Goal: Transaction & Acquisition: Purchase product/service

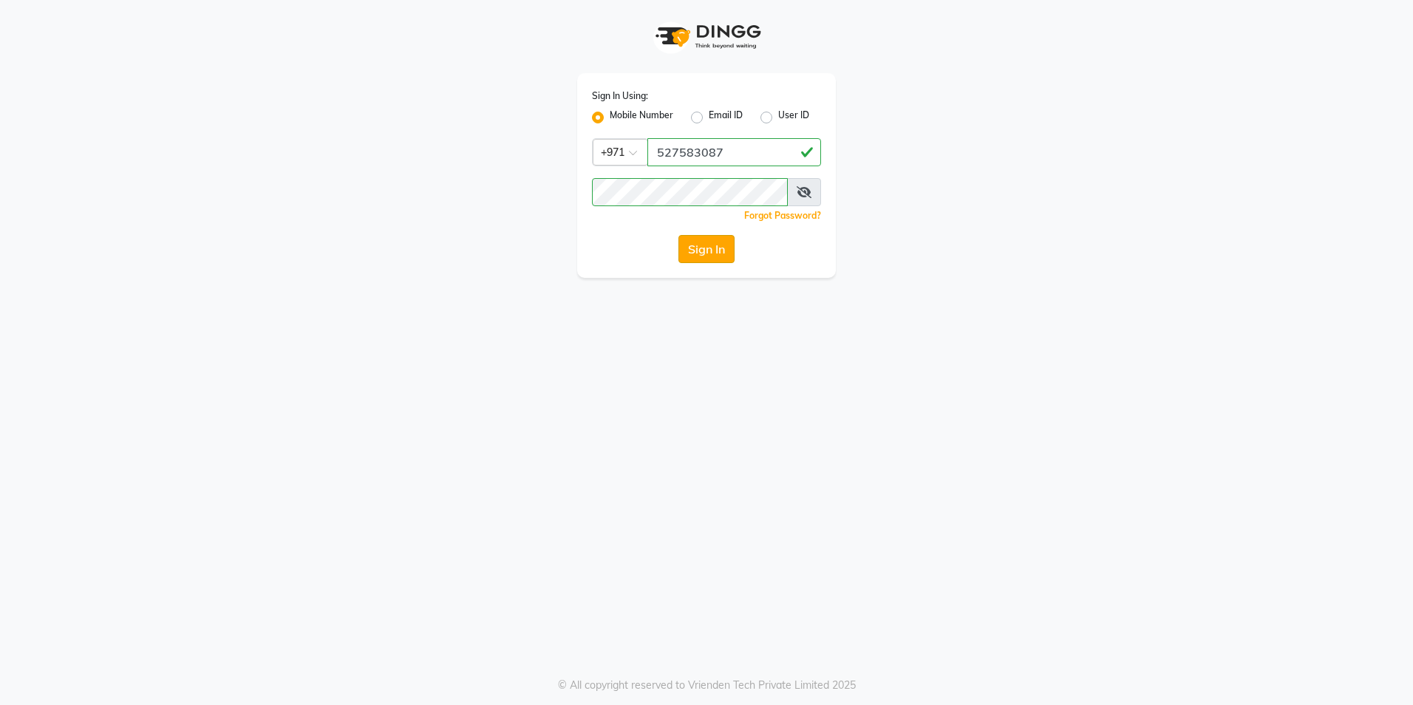
click at [694, 242] on button "Sign In" at bounding box center [707, 249] width 56 height 28
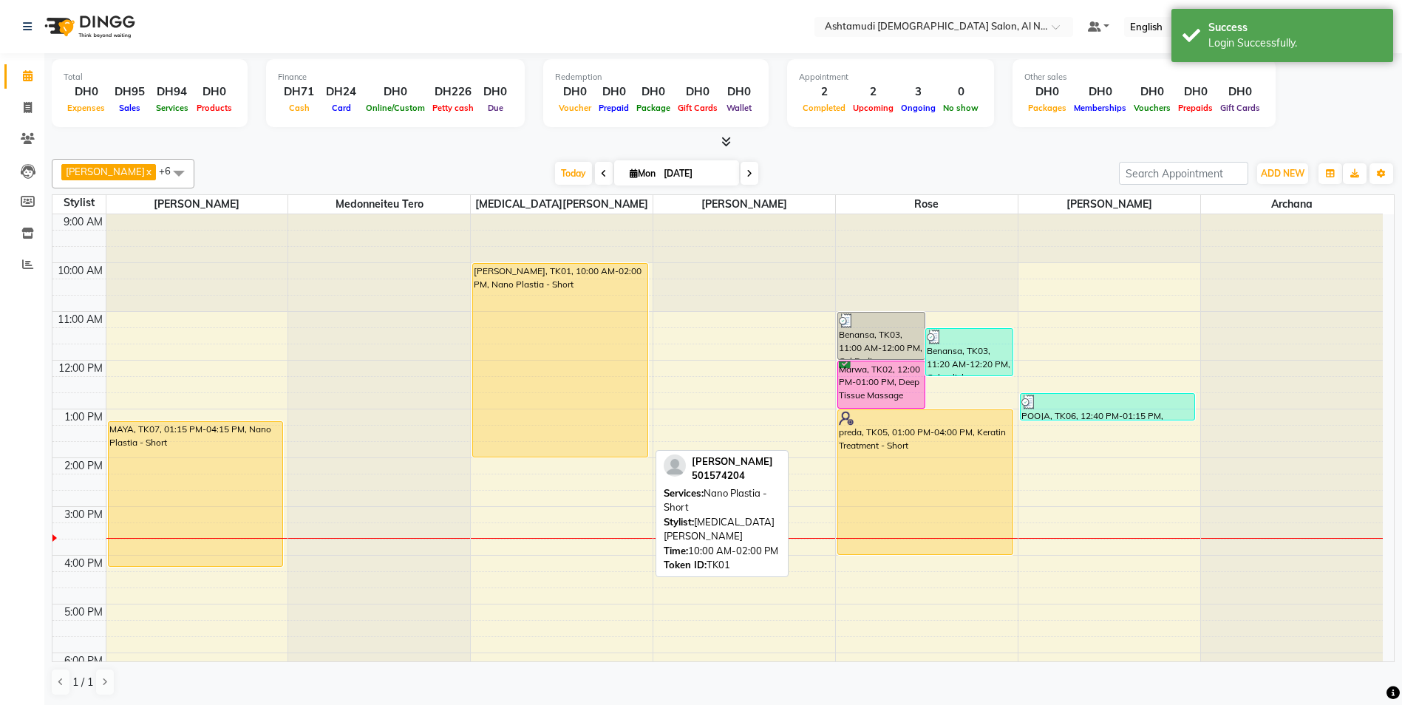
click at [574, 322] on div "[PERSON_NAME], TK01, 10:00 AM-02:00 PM, Nano Plastia - Short" at bounding box center [560, 360] width 174 height 193
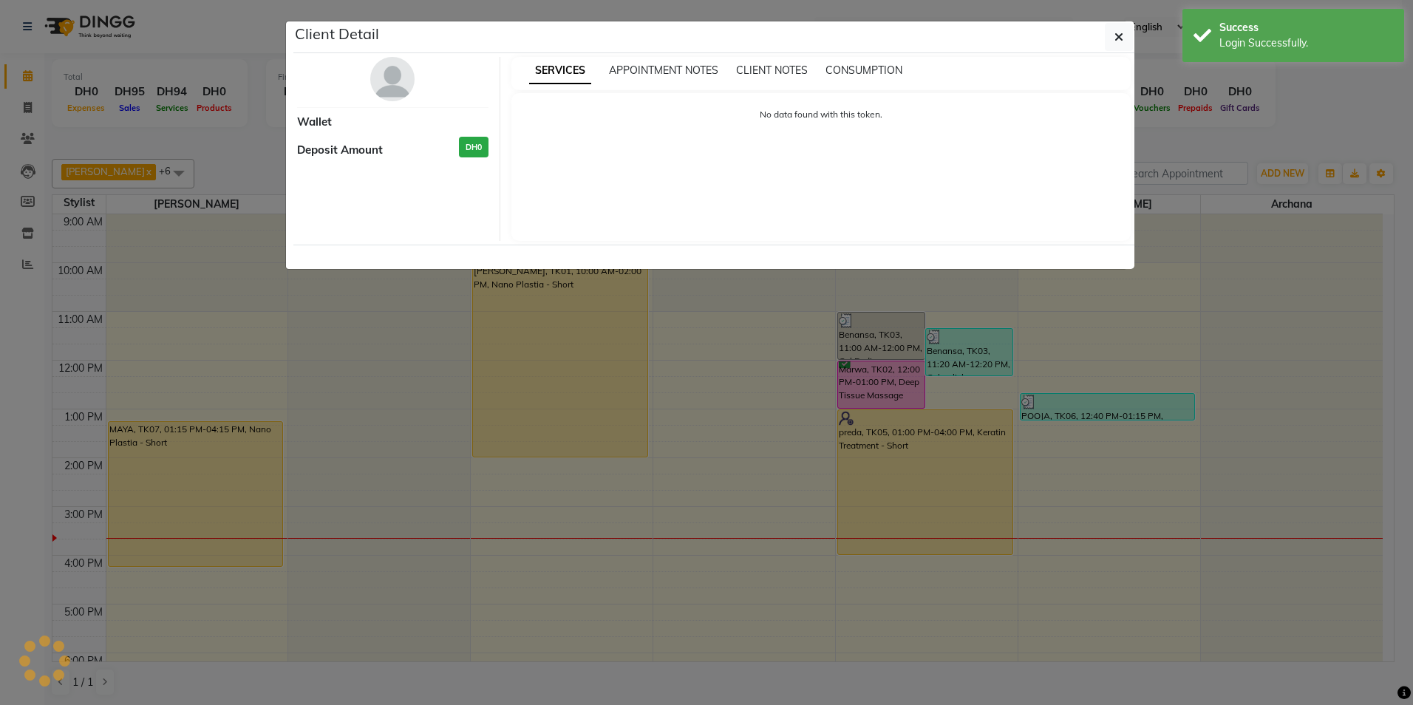
select select "1"
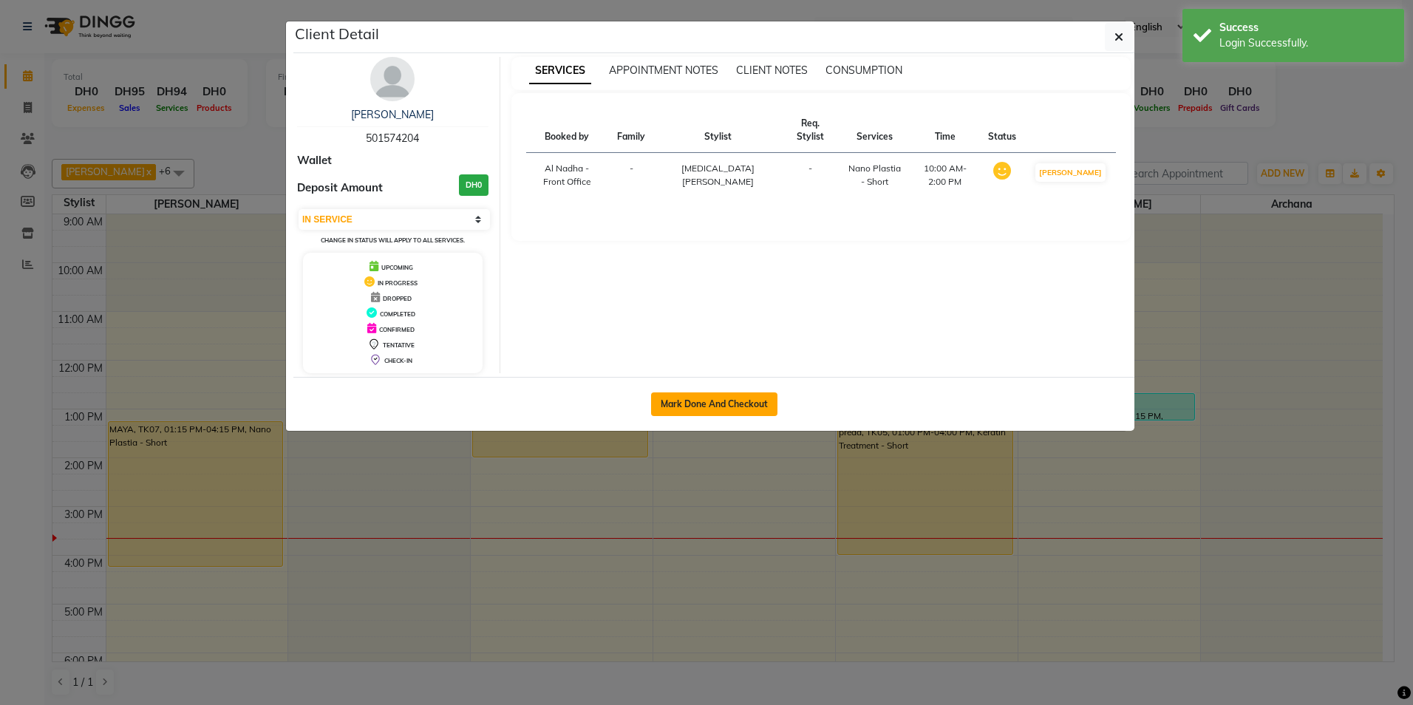
click at [695, 398] on button "Mark Done And Checkout" at bounding box center [714, 405] width 126 height 24
select select "service"
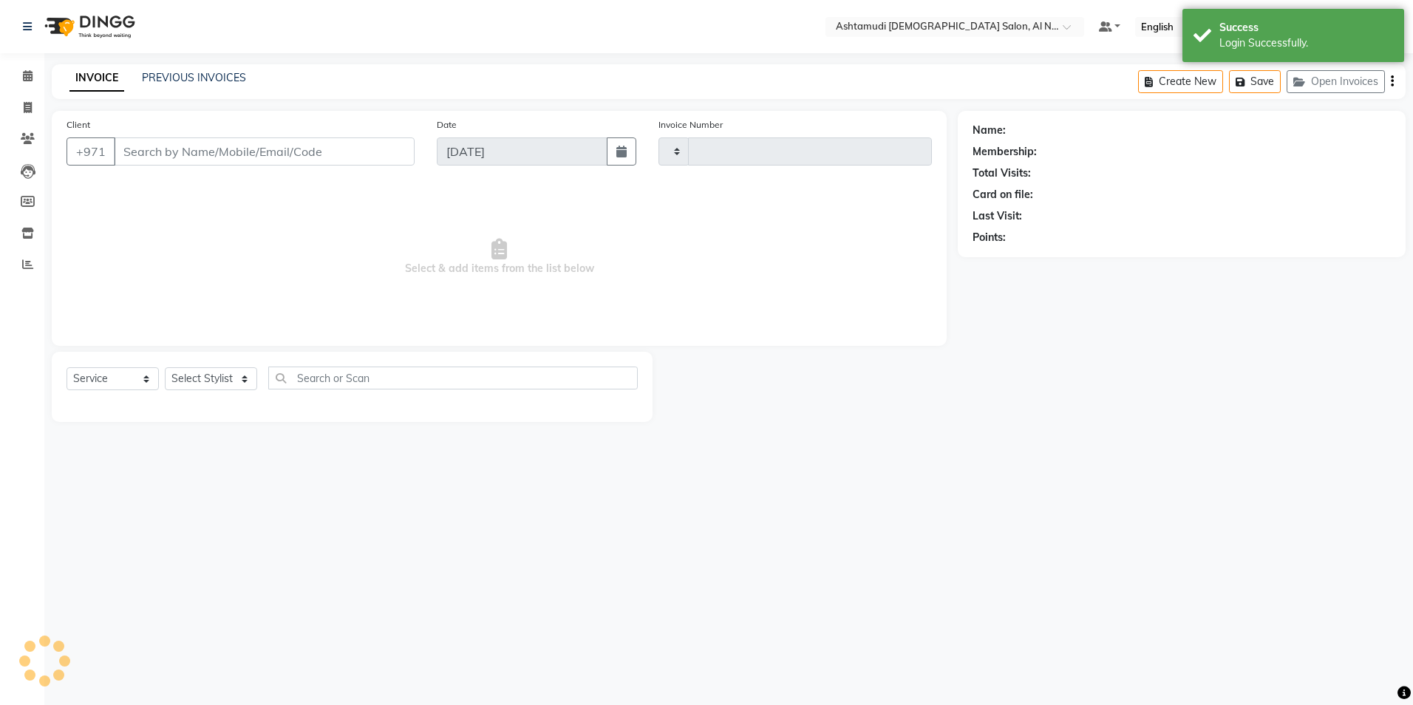
type input "2210"
select select "7088"
type input "501574204"
select select "60031"
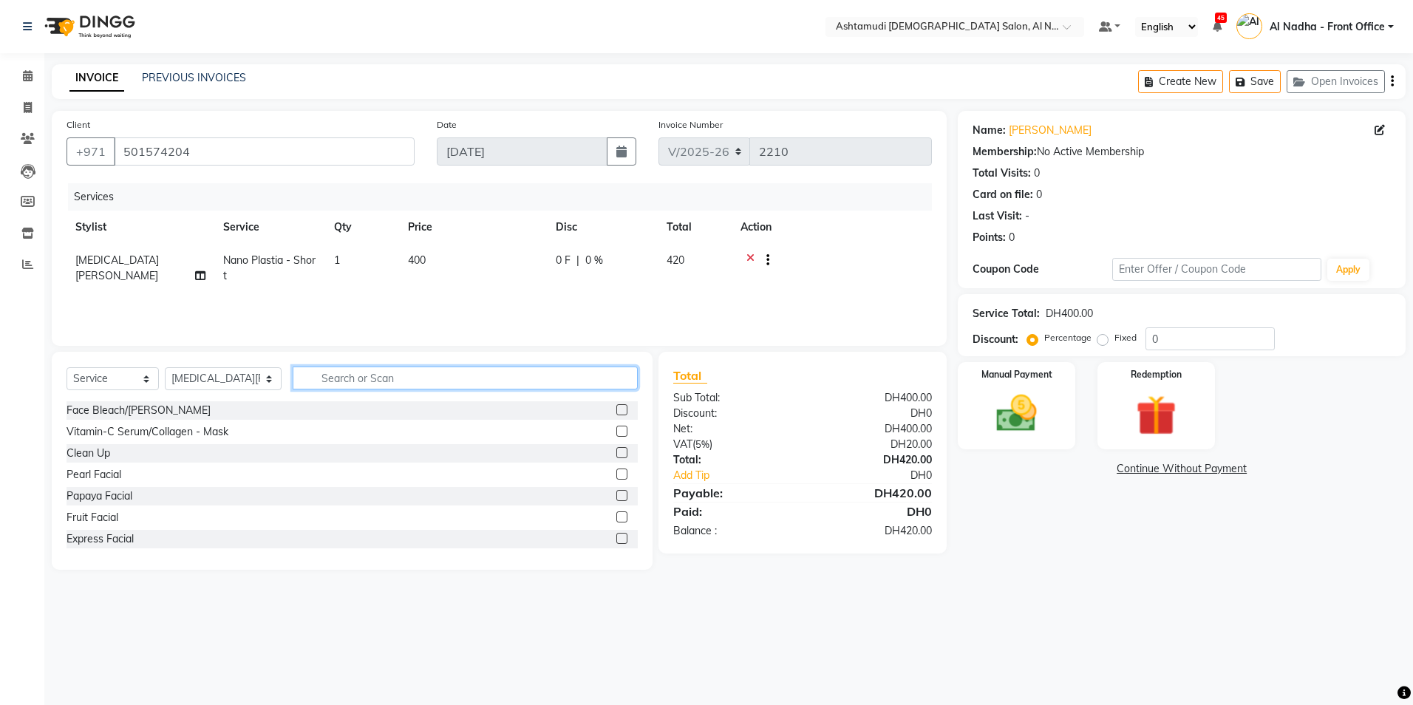
click at [415, 387] on input "text" at bounding box center [465, 378] width 344 height 23
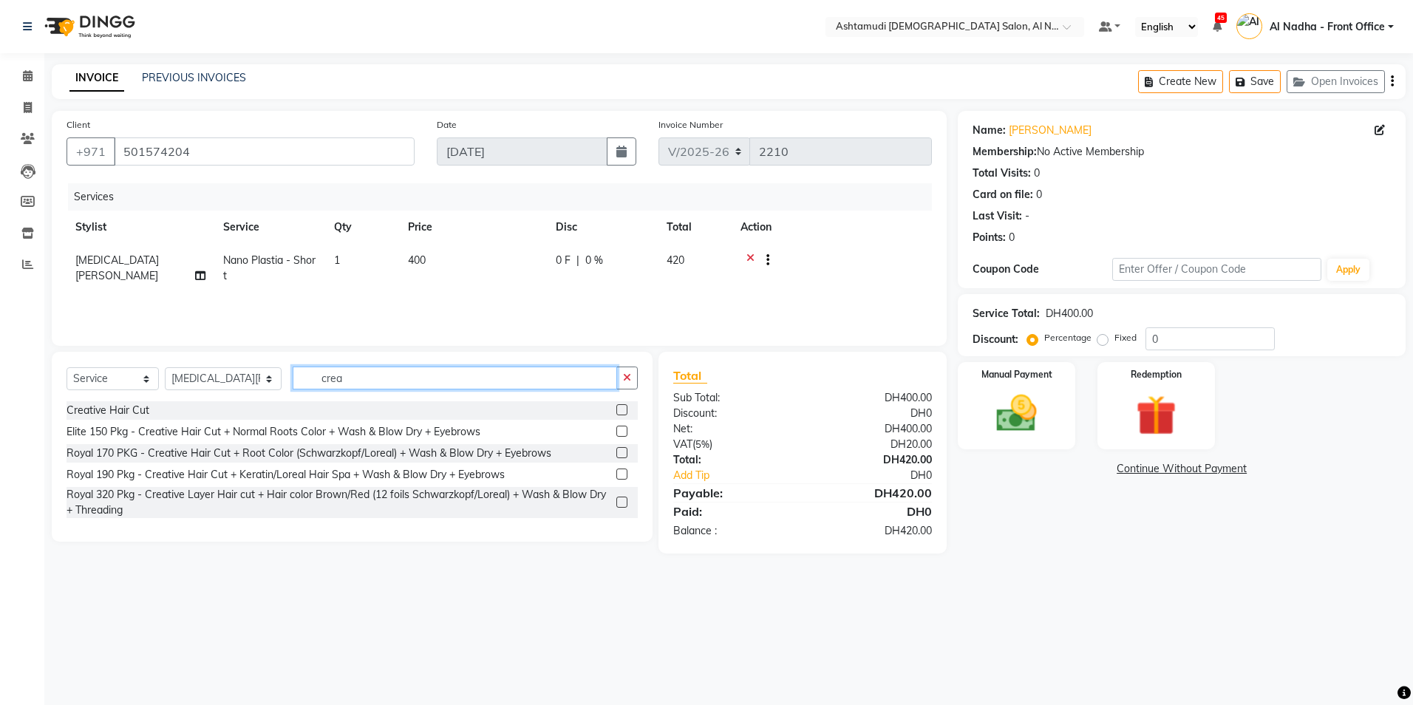
type input "crea"
click at [620, 411] on label at bounding box center [622, 409] width 11 height 11
click at [620, 411] on input "checkbox" at bounding box center [622, 411] width 10 height 10
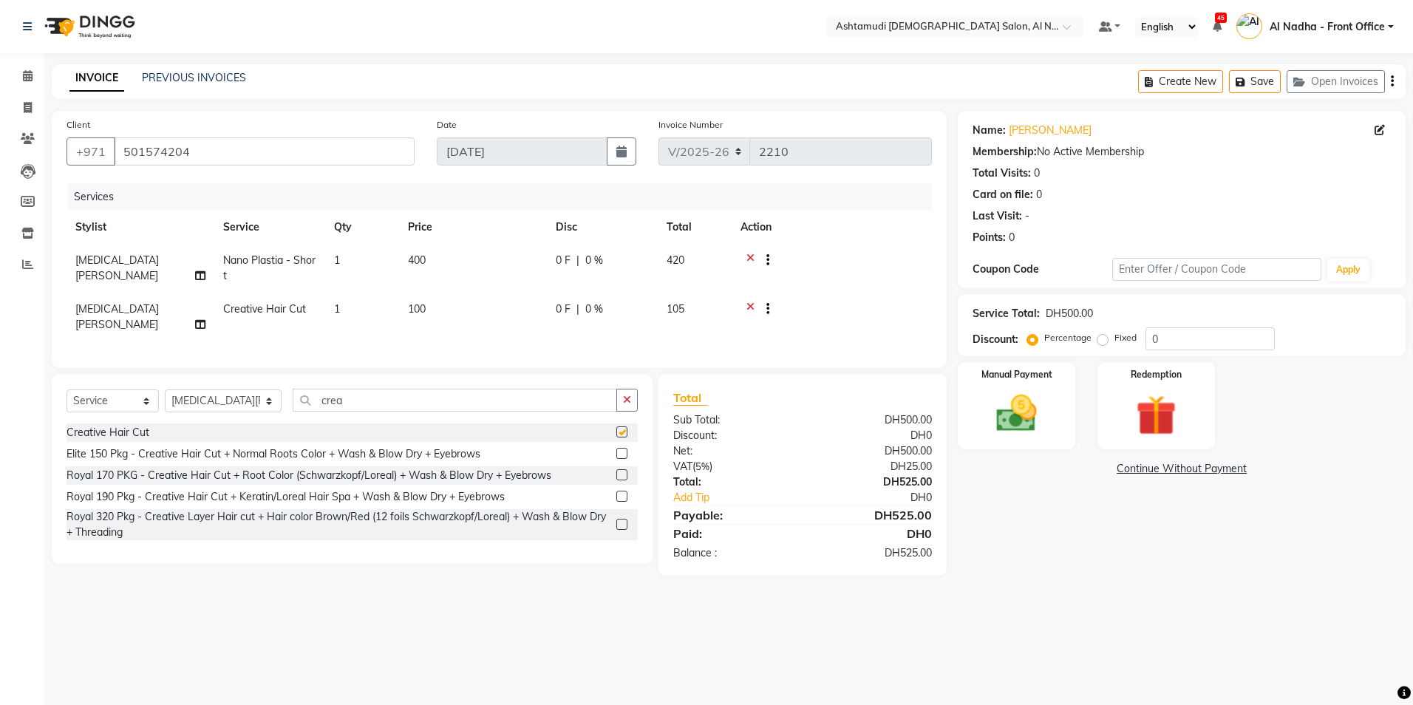
checkbox input "false"
click at [600, 307] on span "0 %" at bounding box center [594, 310] width 18 height 16
select select "60031"
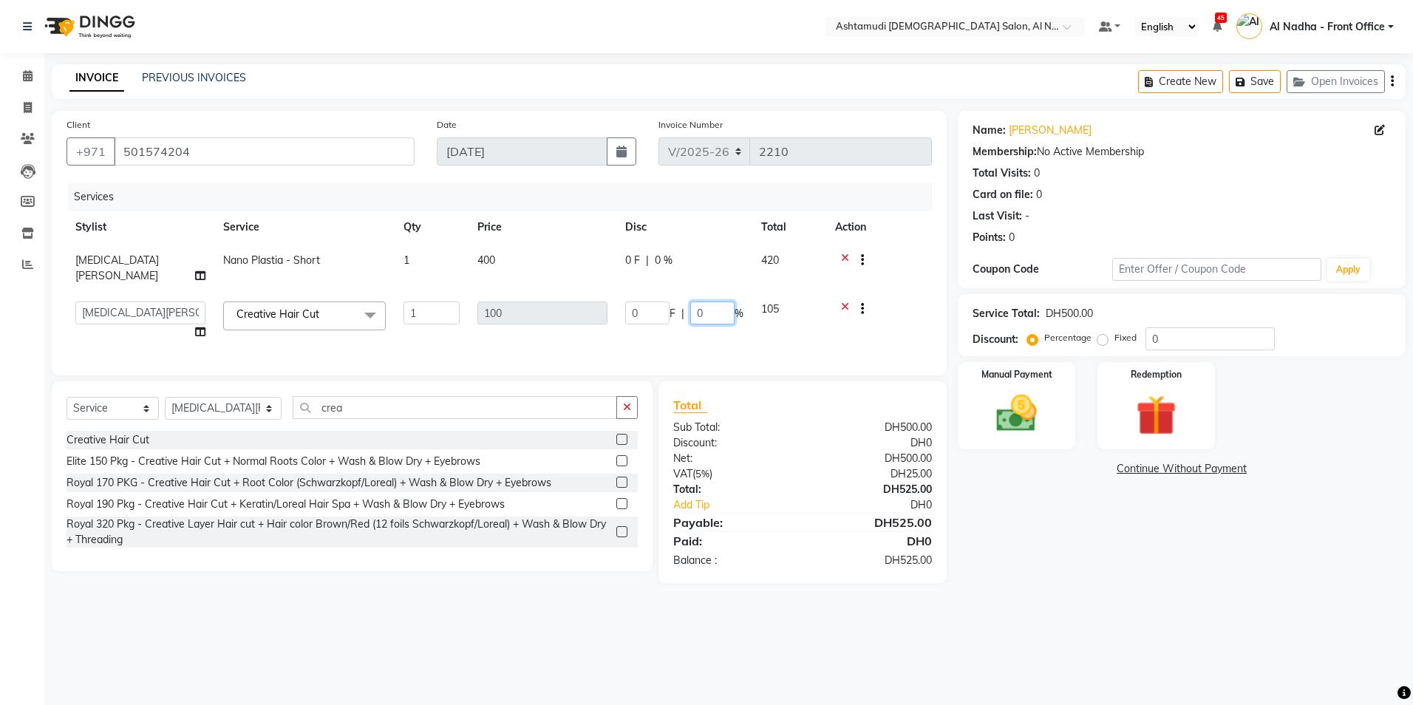
click at [719, 308] on input "0" at bounding box center [712, 313] width 44 height 23
type input "25"
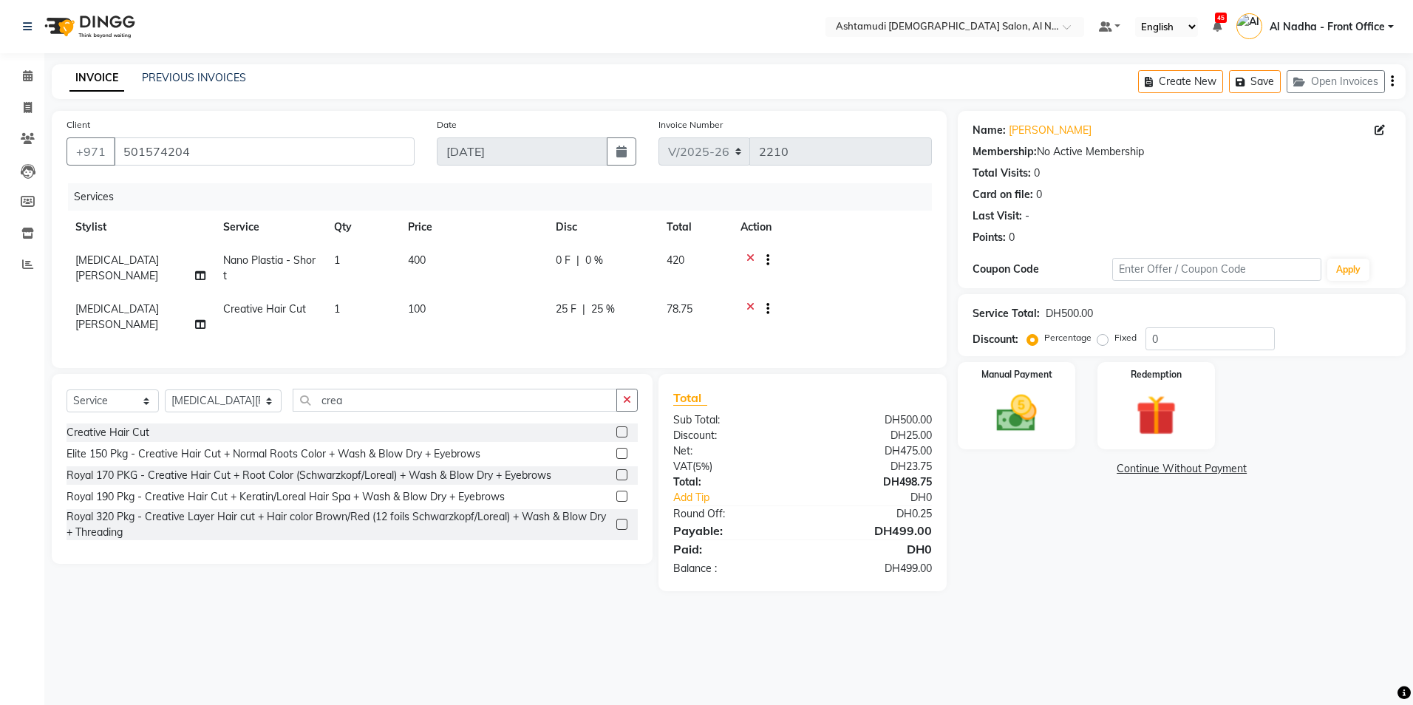
click at [1037, 571] on div "Name: [PERSON_NAME] Membership: No Active Membership Total Visits: 0 Card on fi…" at bounding box center [1187, 351] width 459 height 481
click at [990, 373] on label "Manual Payment" at bounding box center [1017, 374] width 74 height 14
click at [1119, 470] on span "CARD" at bounding box center [1116, 469] width 32 height 17
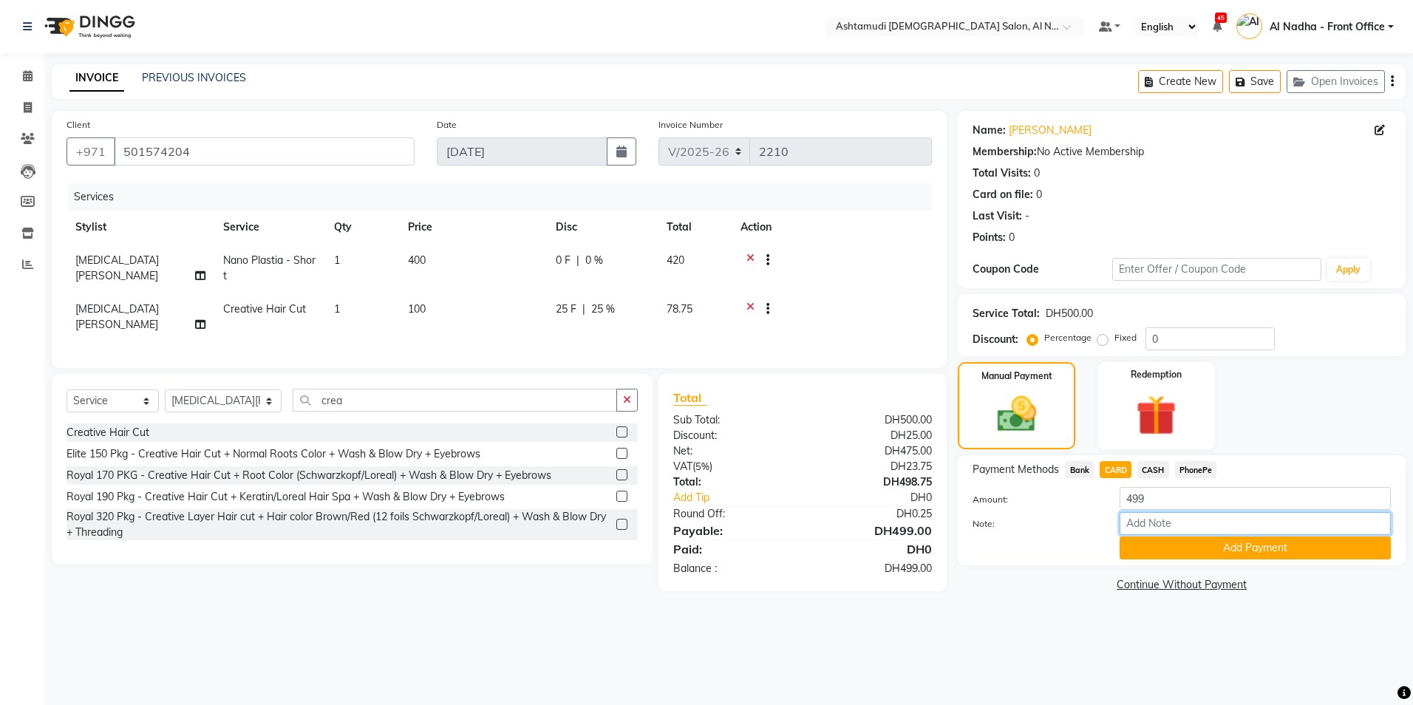
click at [1169, 520] on input "Note:" at bounding box center [1255, 523] width 271 height 23
type input "ROSE"
click at [1175, 557] on button "Add Payment" at bounding box center [1255, 548] width 271 height 23
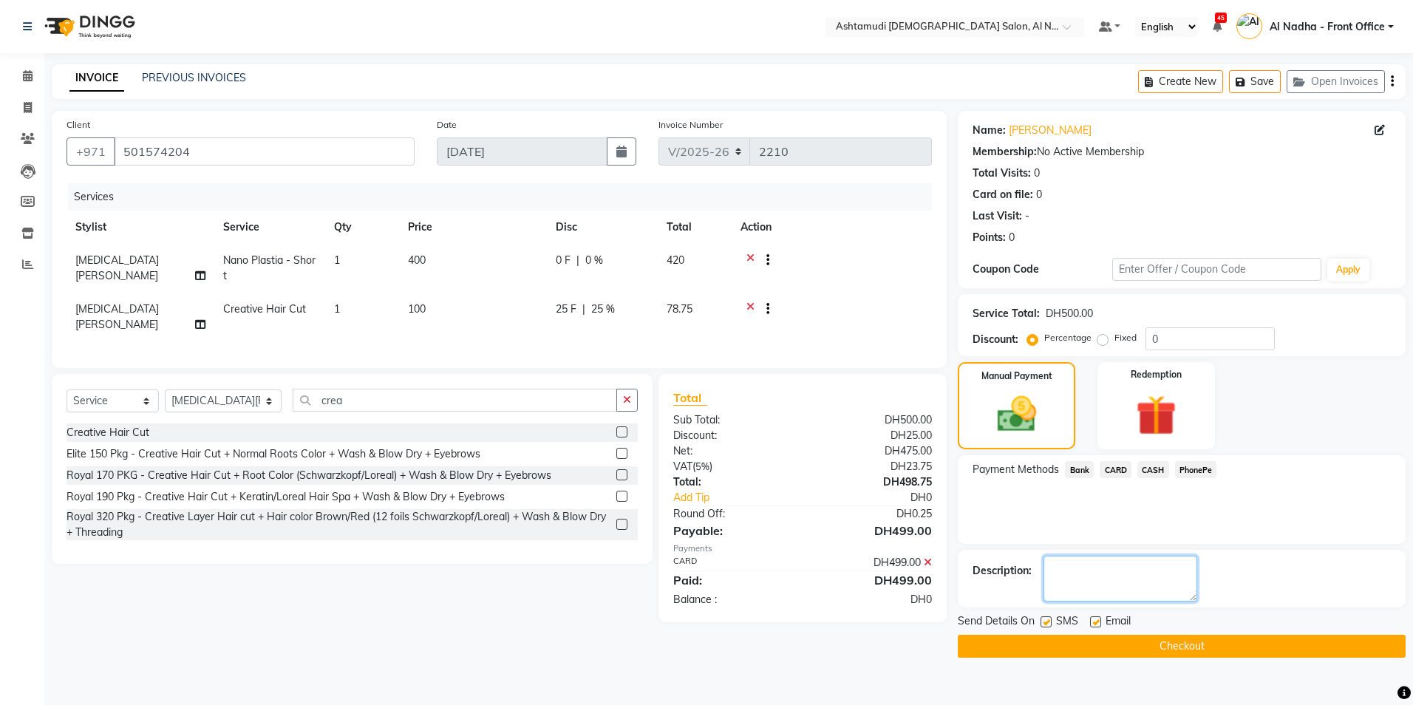
click at [1155, 574] on textarea at bounding box center [1121, 579] width 154 height 46
type textarea "0385"
click at [1176, 645] on button "Checkout" at bounding box center [1182, 646] width 448 height 23
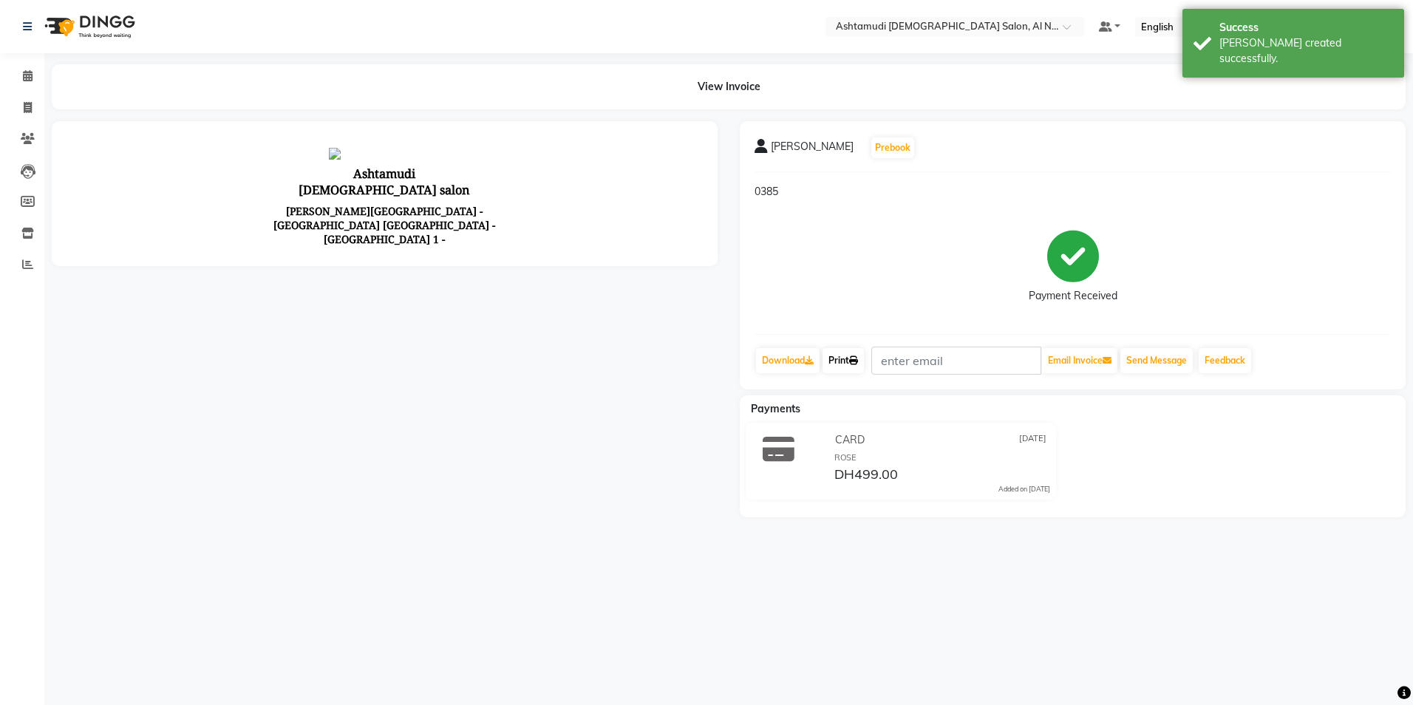
click at [838, 356] on link "Print" at bounding box center [843, 360] width 41 height 25
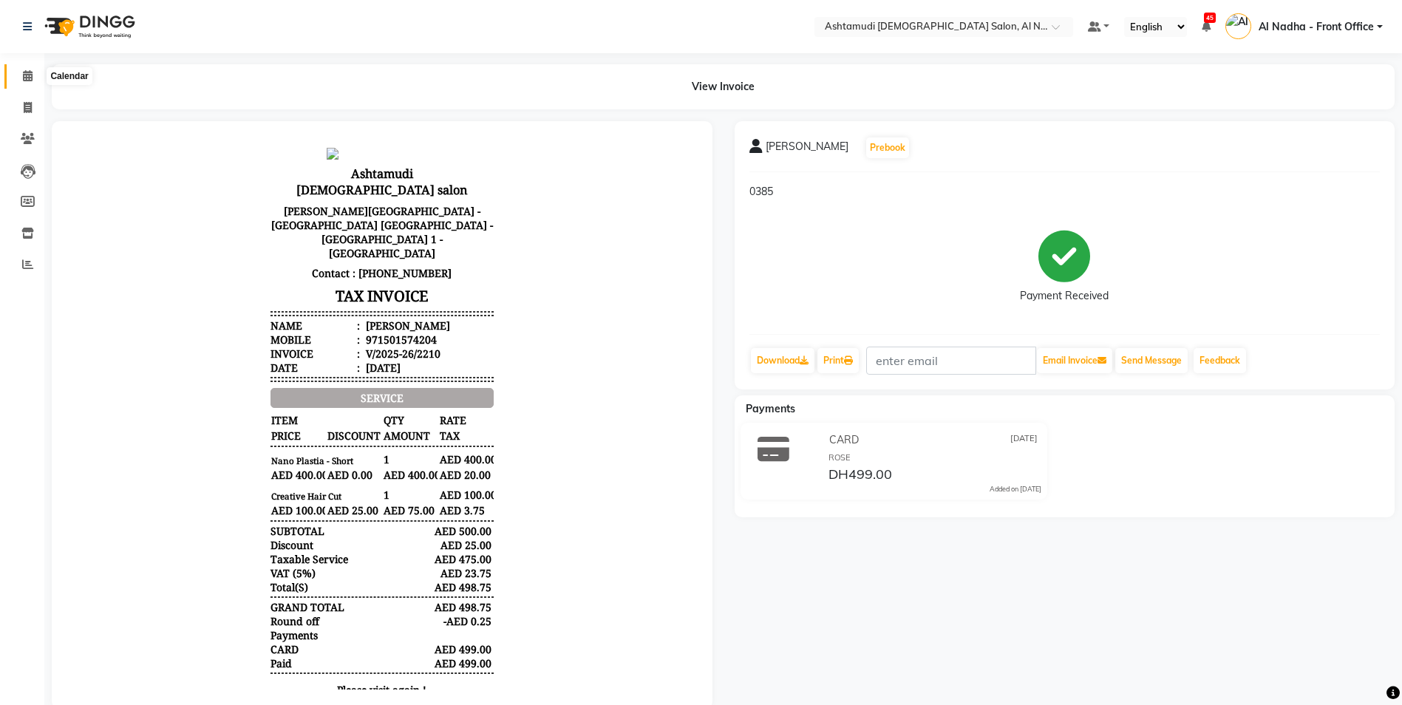
click at [33, 72] on icon at bounding box center [28, 75] width 10 height 11
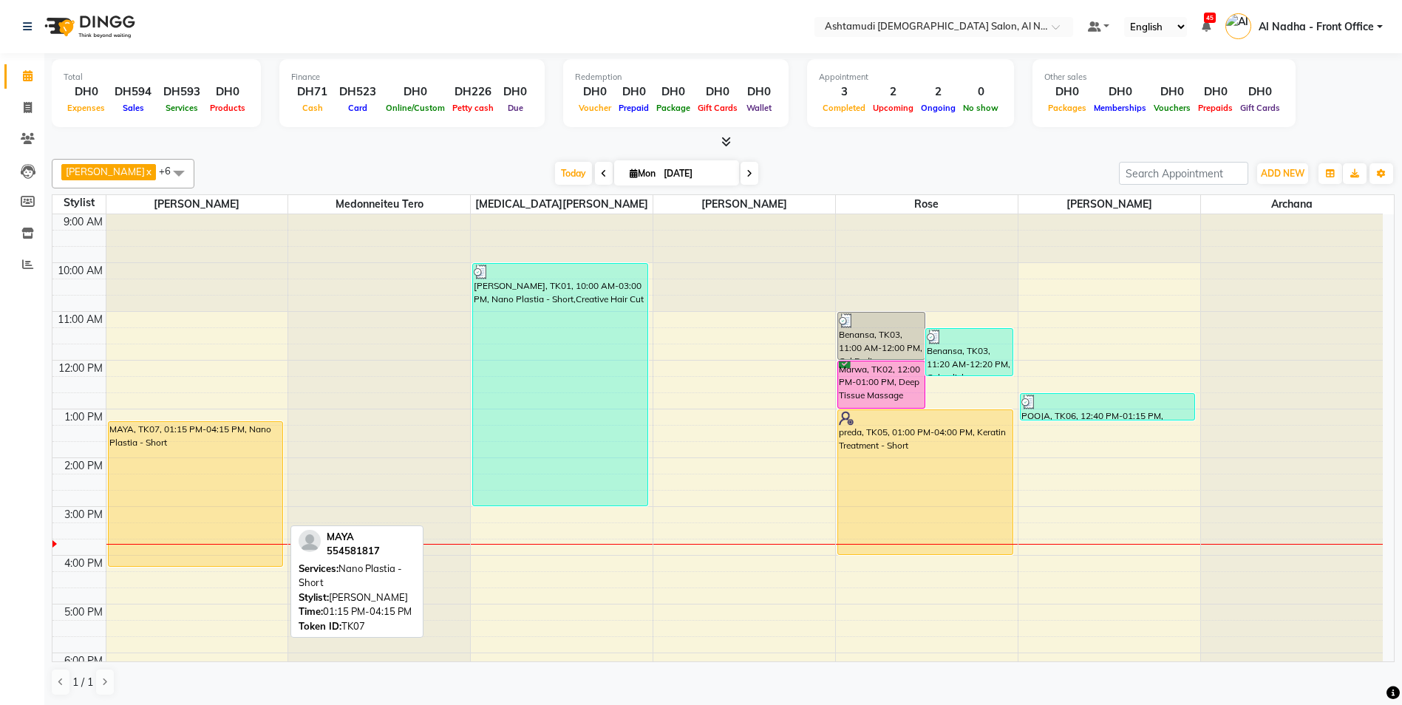
click at [157, 508] on div "MAYA, TK07, 01:15 PM-04:15 PM, Nano Plastia - Short" at bounding box center [196, 494] width 174 height 144
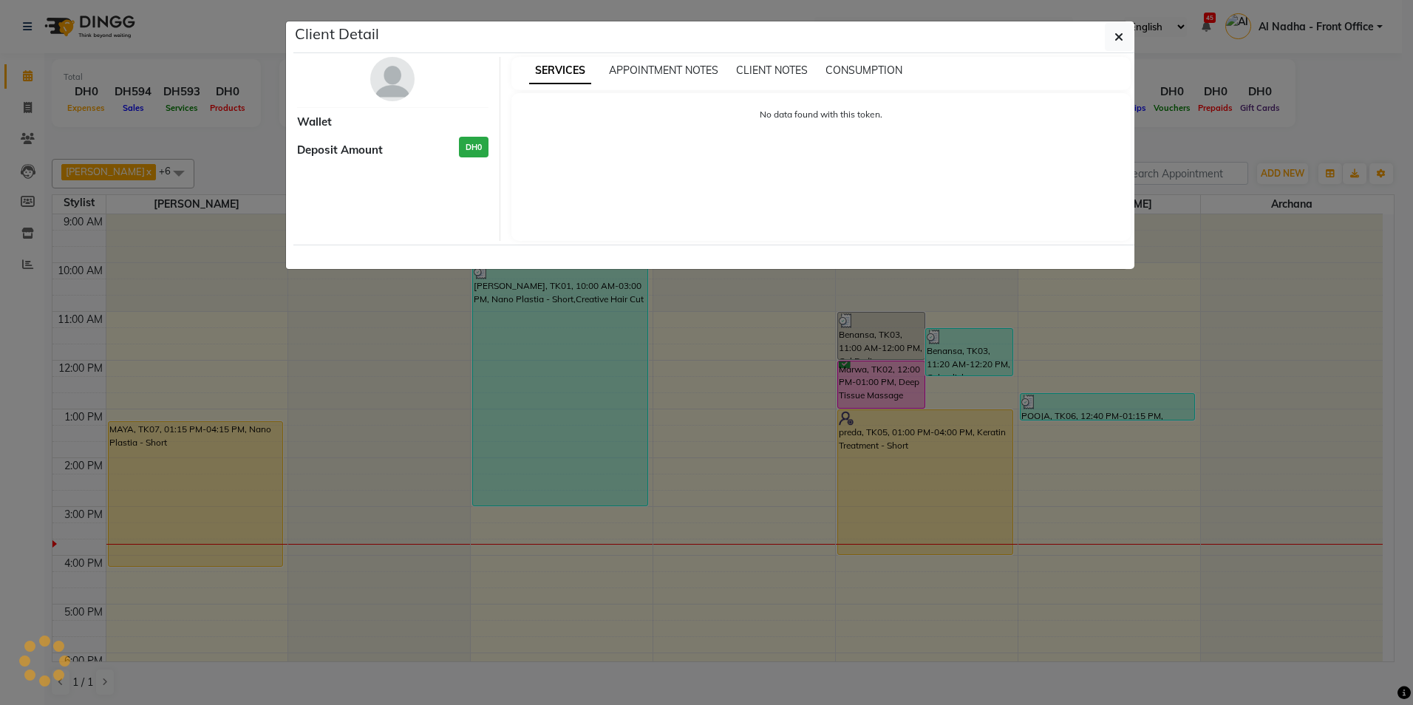
select select "1"
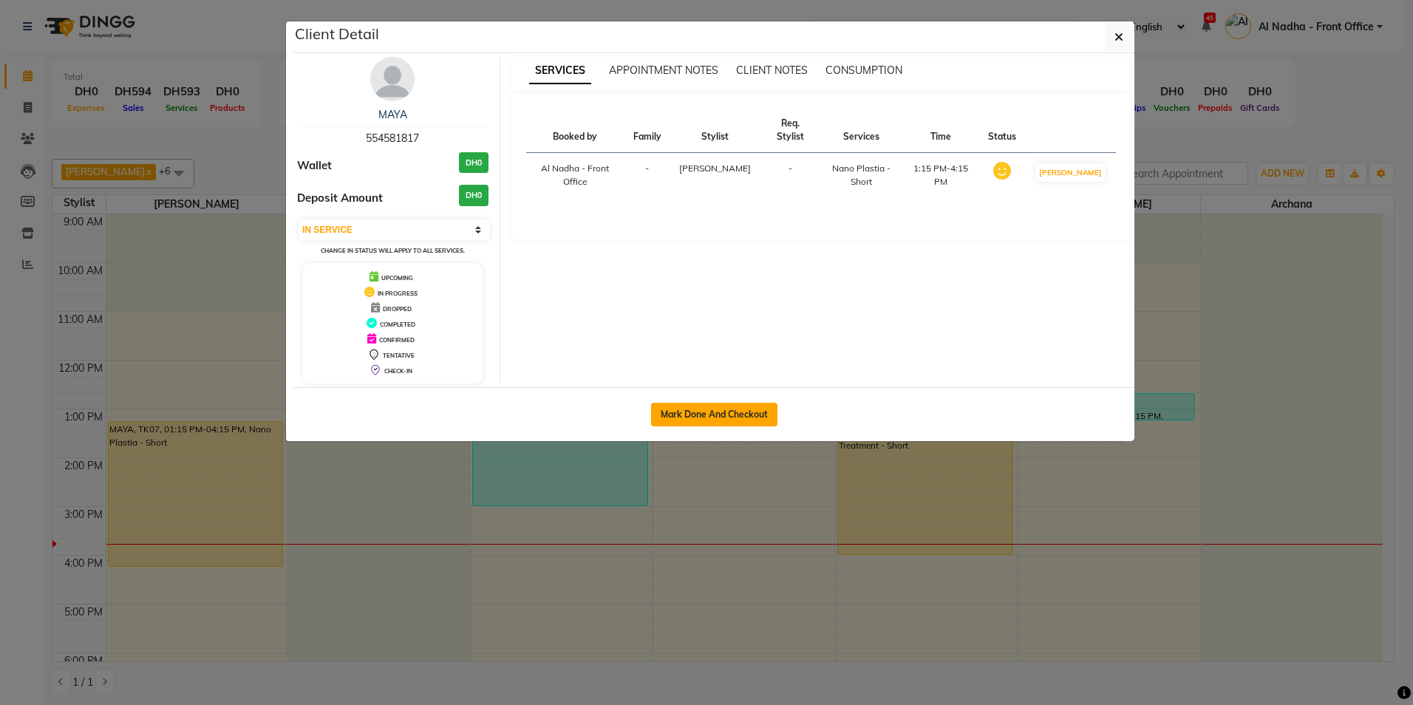
click at [734, 418] on button "Mark Done And Checkout" at bounding box center [714, 415] width 126 height 24
select select "service"
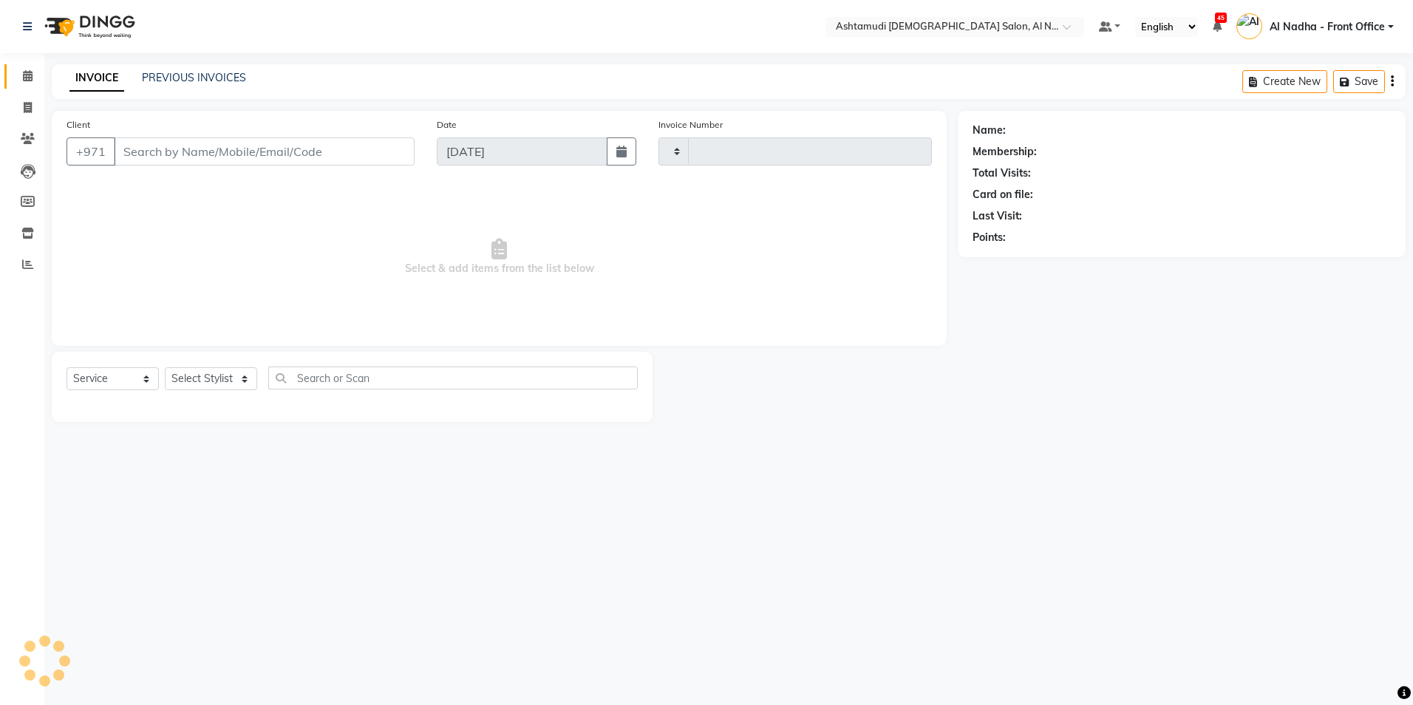
type input "2211"
select select "7088"
type input "554581817"
select select "59093"
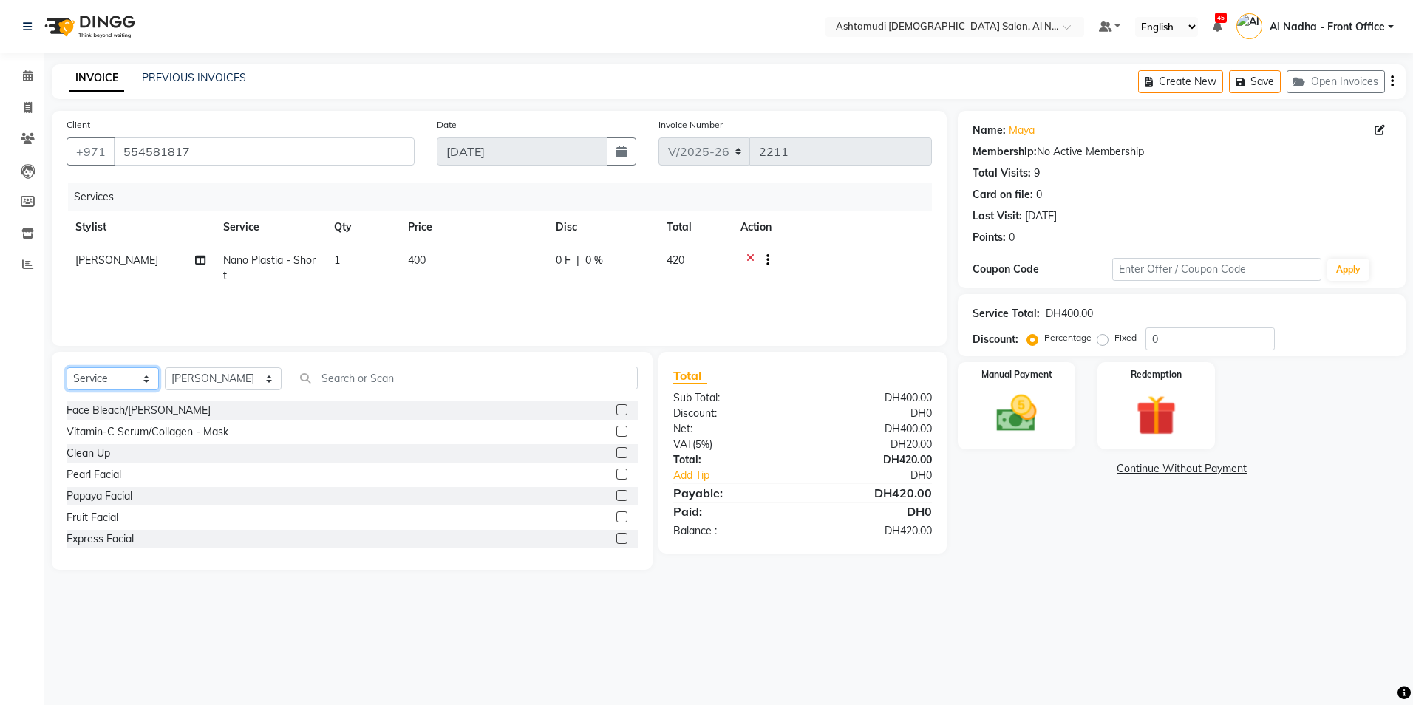
click at [149, 379] on select "Select Service Product Membership Package Voucher Prepaid Gift Card" at bounding box center [113, 378] width 92 height 23
select select "product"
click at [67, 367] on select "Select Service Product Membership Package Voucher Prepaid Gift Card" at bounding box center [113, 378] width 92 height 23
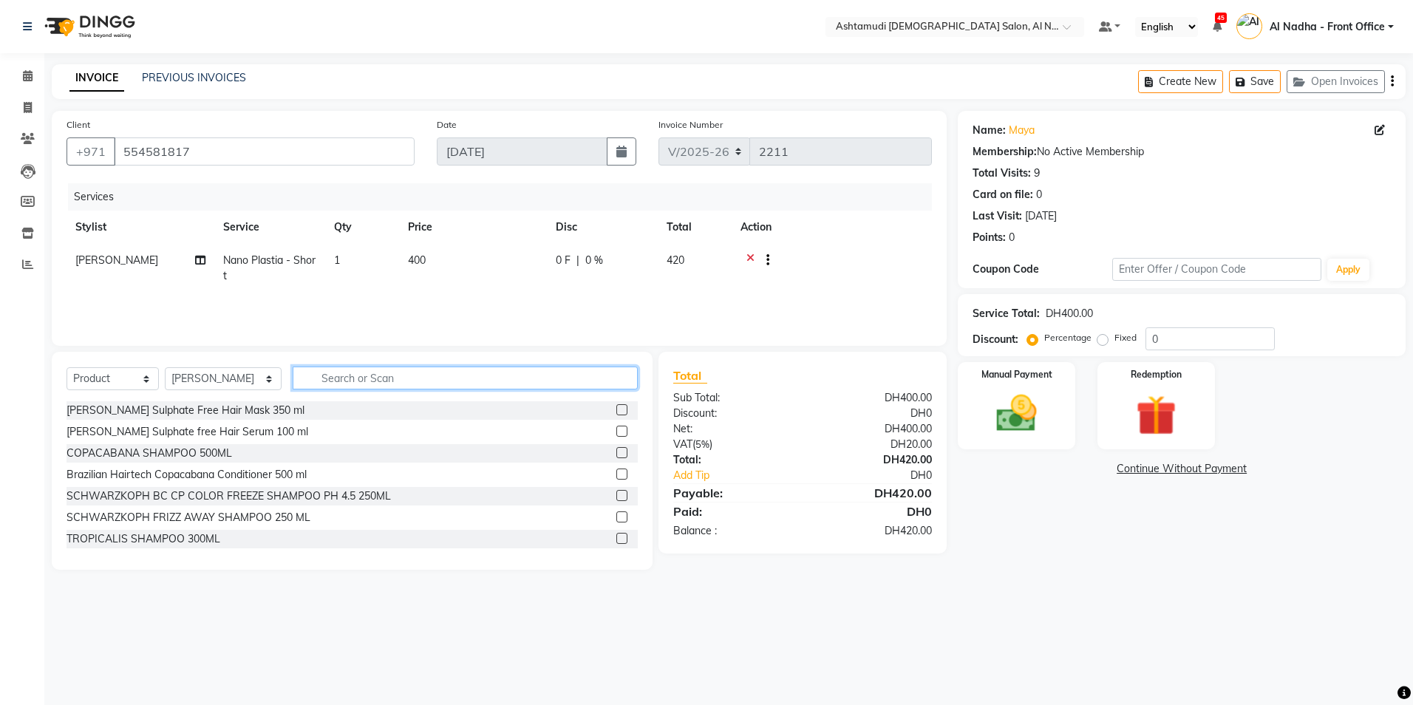
click at [343, 380] on input "text" at bounding box center [465, 378] width 344 height 23
click at [357, 382] on input "text" at bounding box center [465, 378] width 344 height 23
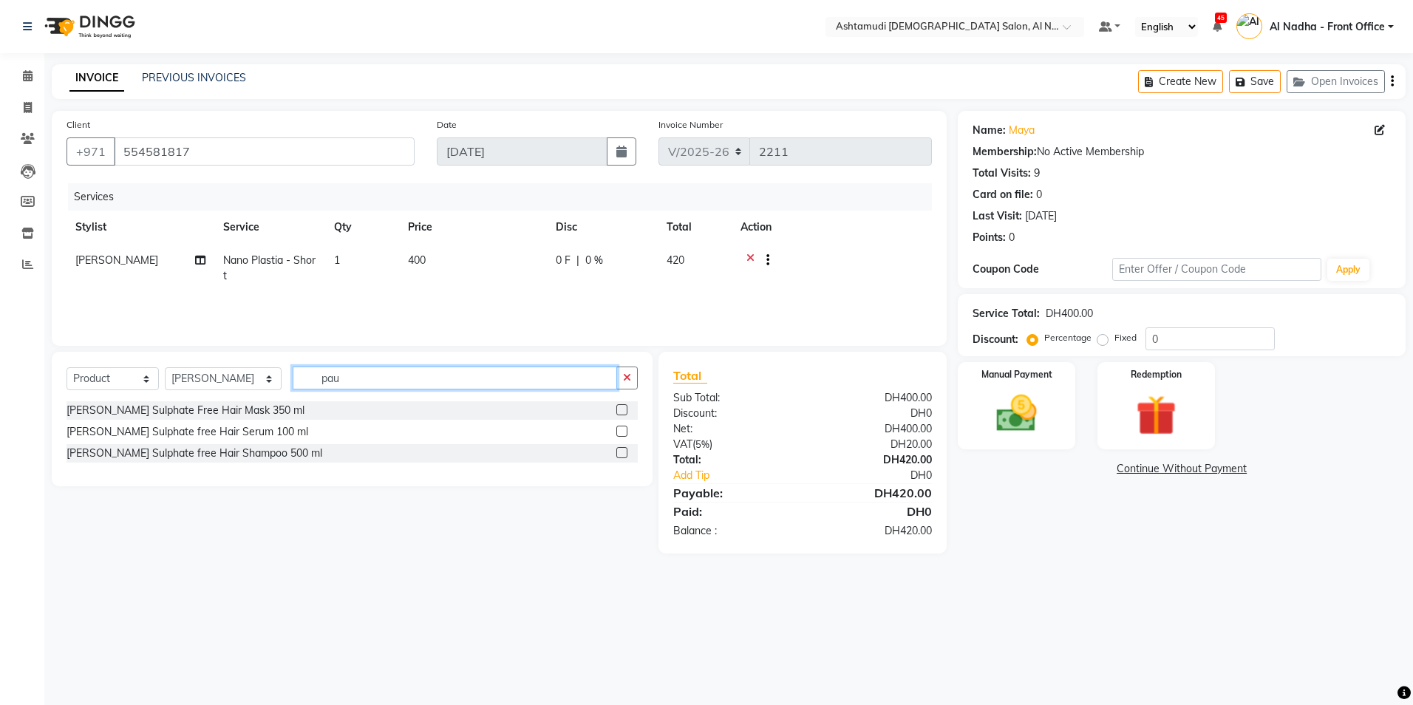
type input "pau"
click at [625, 407] on label at bounding box center [622, 409] width 11 height 11
click at [625, 407] on input "checkbox" at bounding box center [622, 411] width 10 height 10
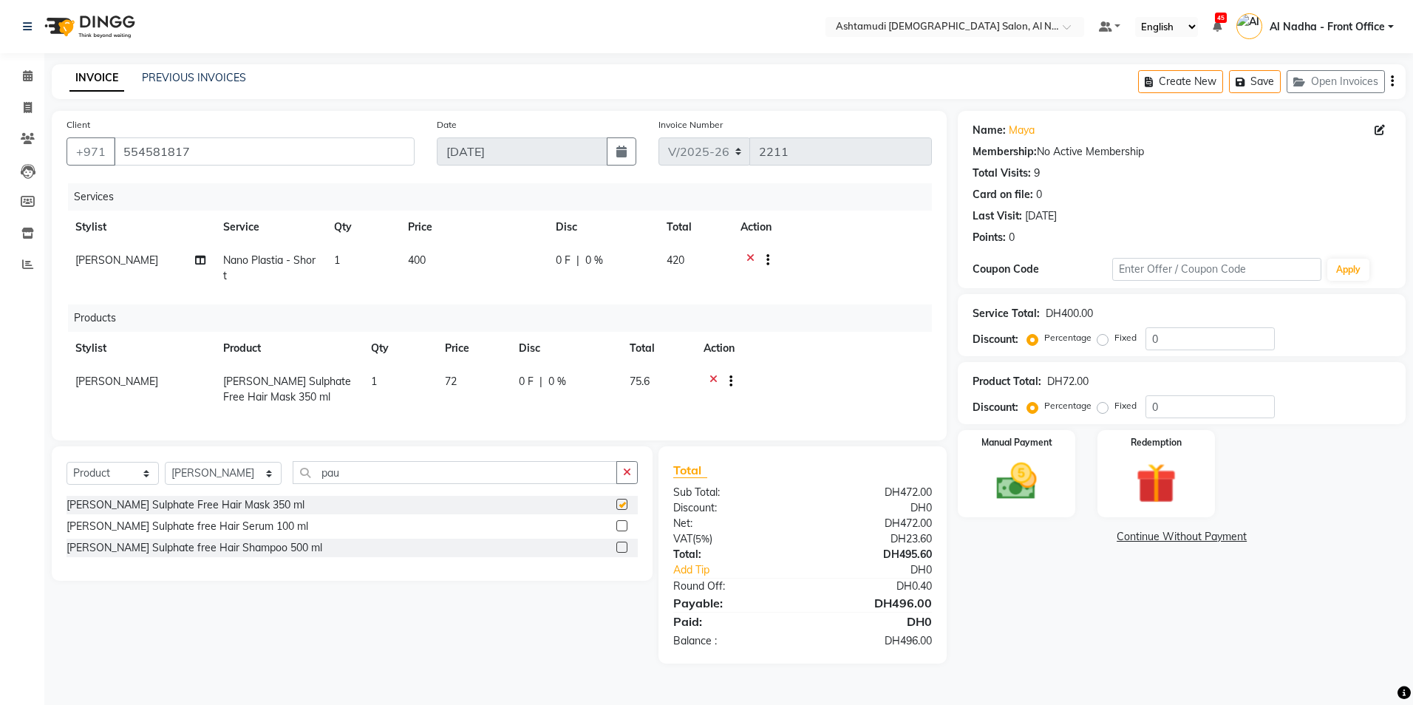
checkbox input "false"
click at [618, 532] on label at bounding box center [622, 525] width 11 height 11
click at [618, 532] on input "checkbox" at bounding box center [622, 527] width 10 height 10
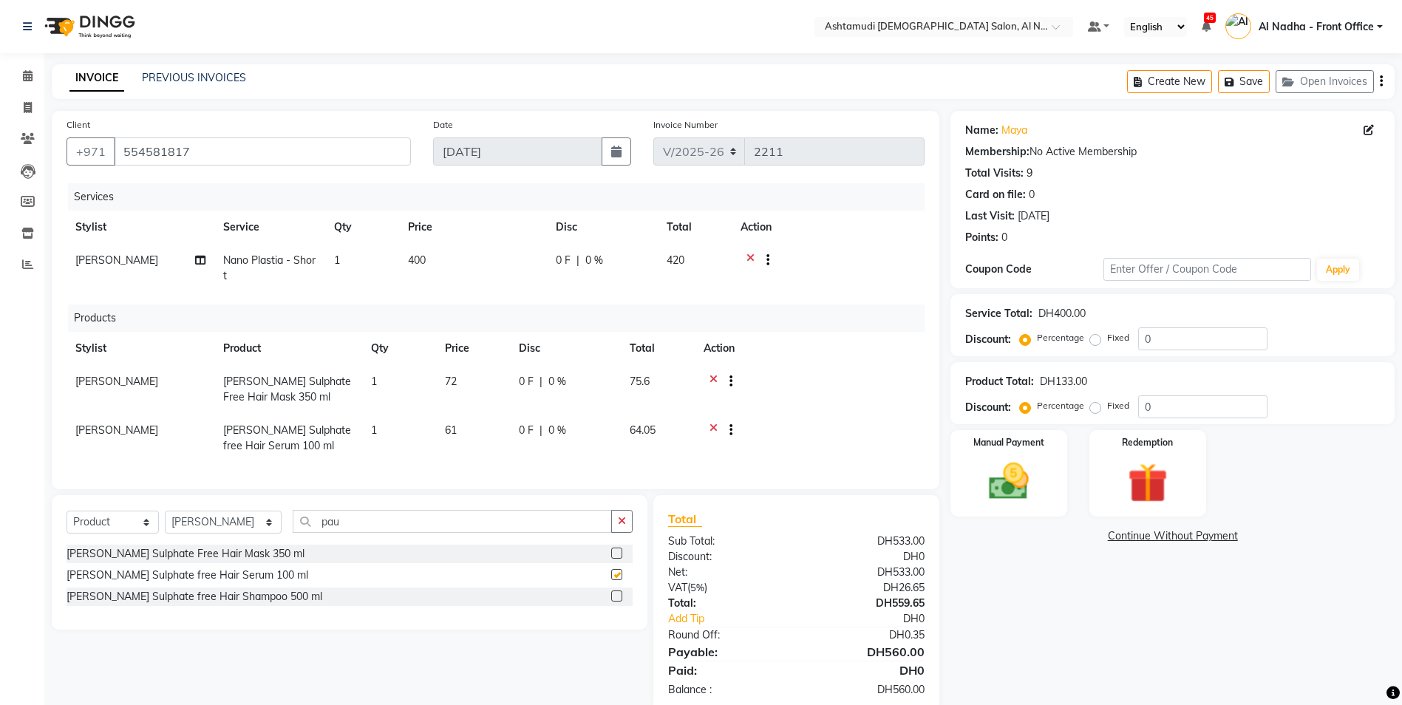
checkbox input "false"
click at [612, 602] on label at bounding box center [616, 596] width 11 height 11
click at [612, 602] on input "checkbox" at bounding box center [616, 597] width 10 height 10
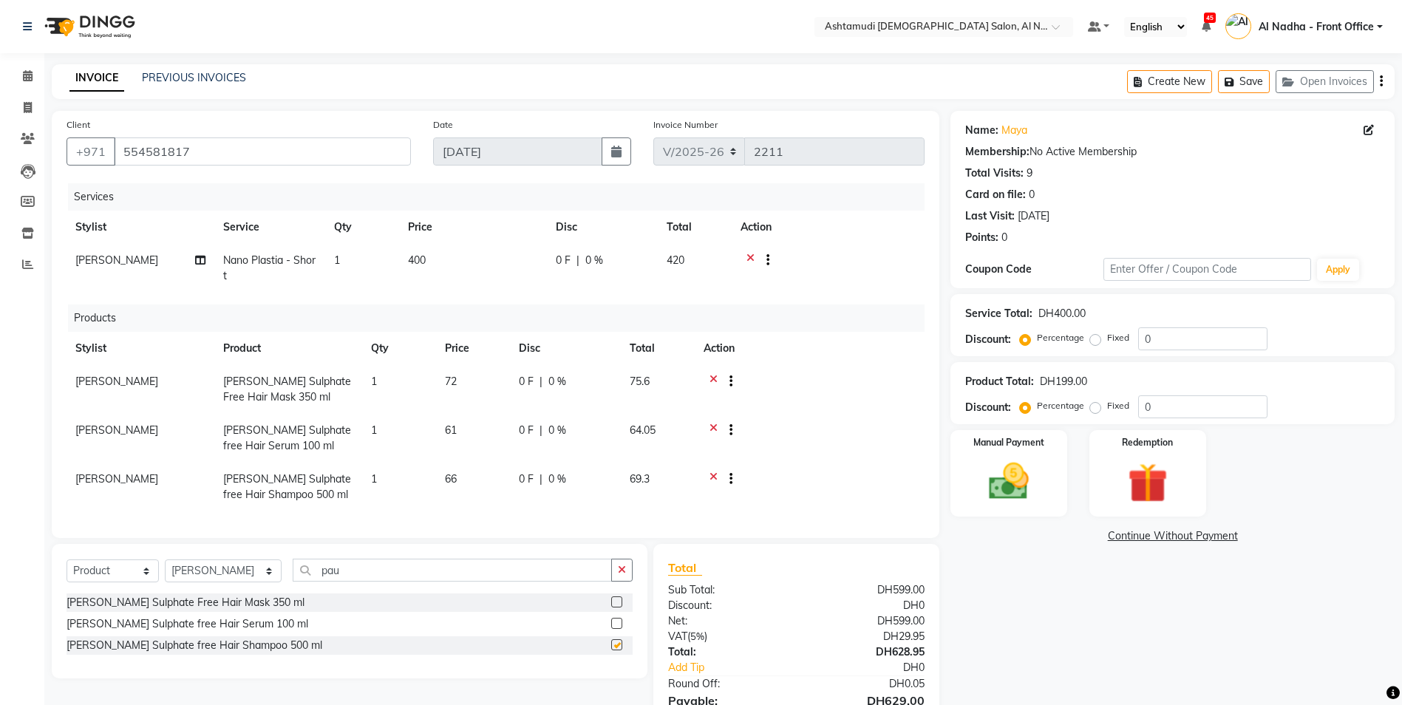
checkbox input "false"
click at [534, 423] on div "0 F | 0 %" at bounding box center [565, 431] width 93 height 16
select select "59093"
click at [541, 435] on input "0" at bounding box center [541, 434] width 44 height 23
type input "14"
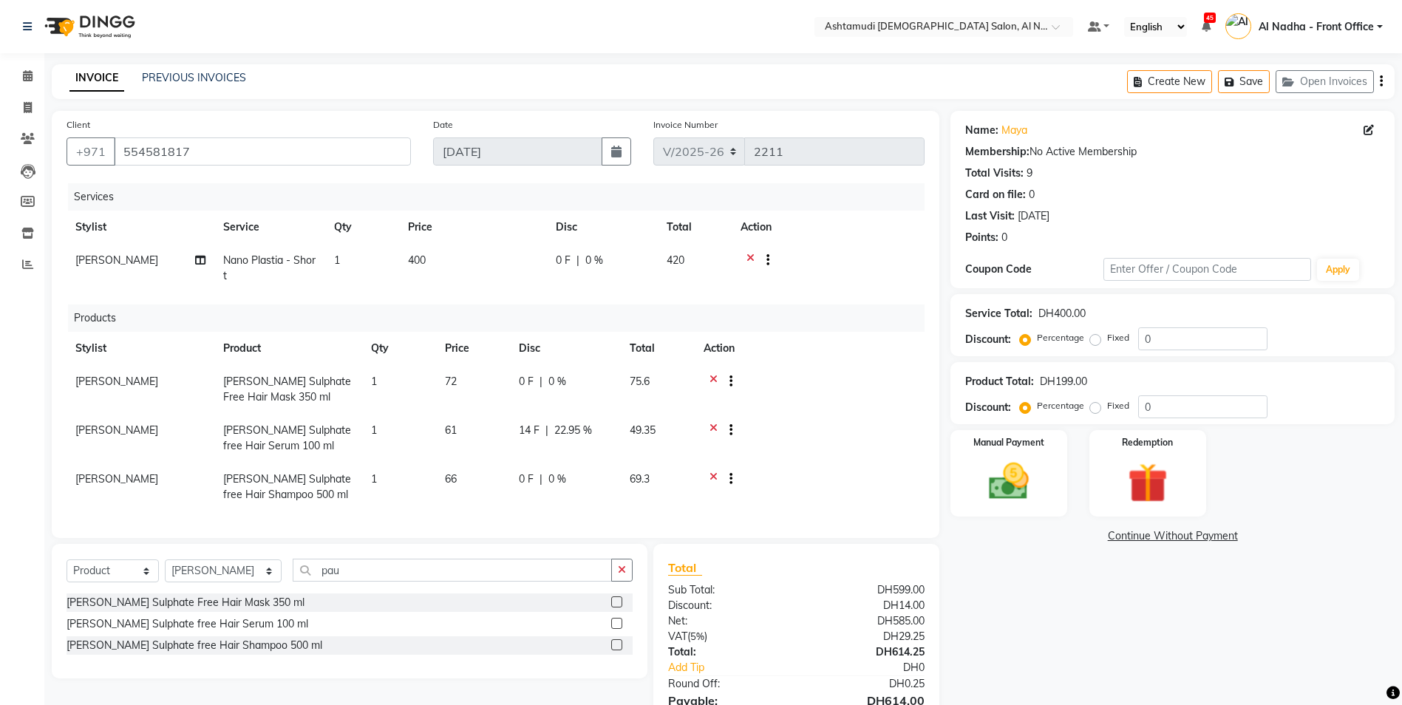
click at [858, 416] on td at bounding box center [810, 438] width 230 height 49
click at [531, 429] on span "14 F" at bounding box center [529, 431] width 21 height 16
select select "59093"
click at [538, 430] on input "14" at bounding box center [541, 434] width 44 height 23
type input "13"
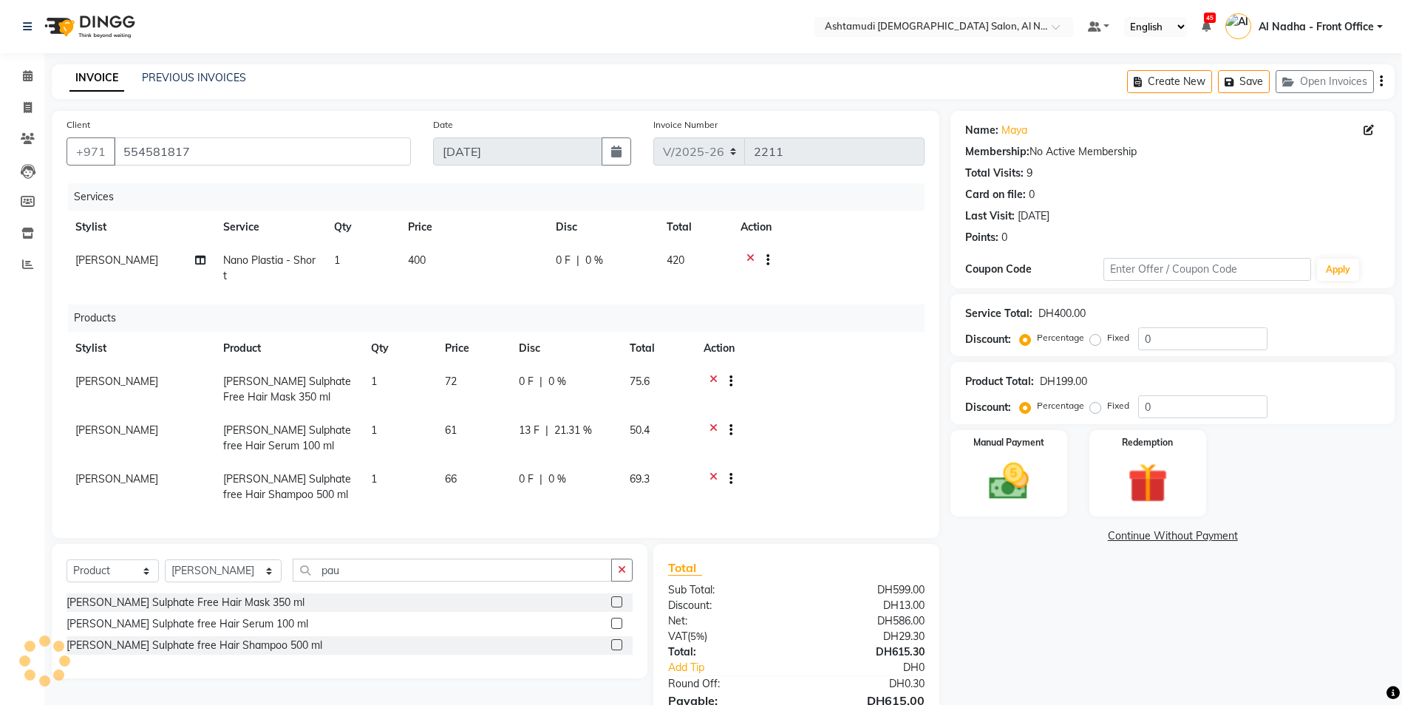
click at [851, 412] on td at bounding box center [810, 389] width 230 height 49
click at [536, 380] on div "0 F | 0 %" at bounding box center [565, 382] width 93 height 16
select select "59093"
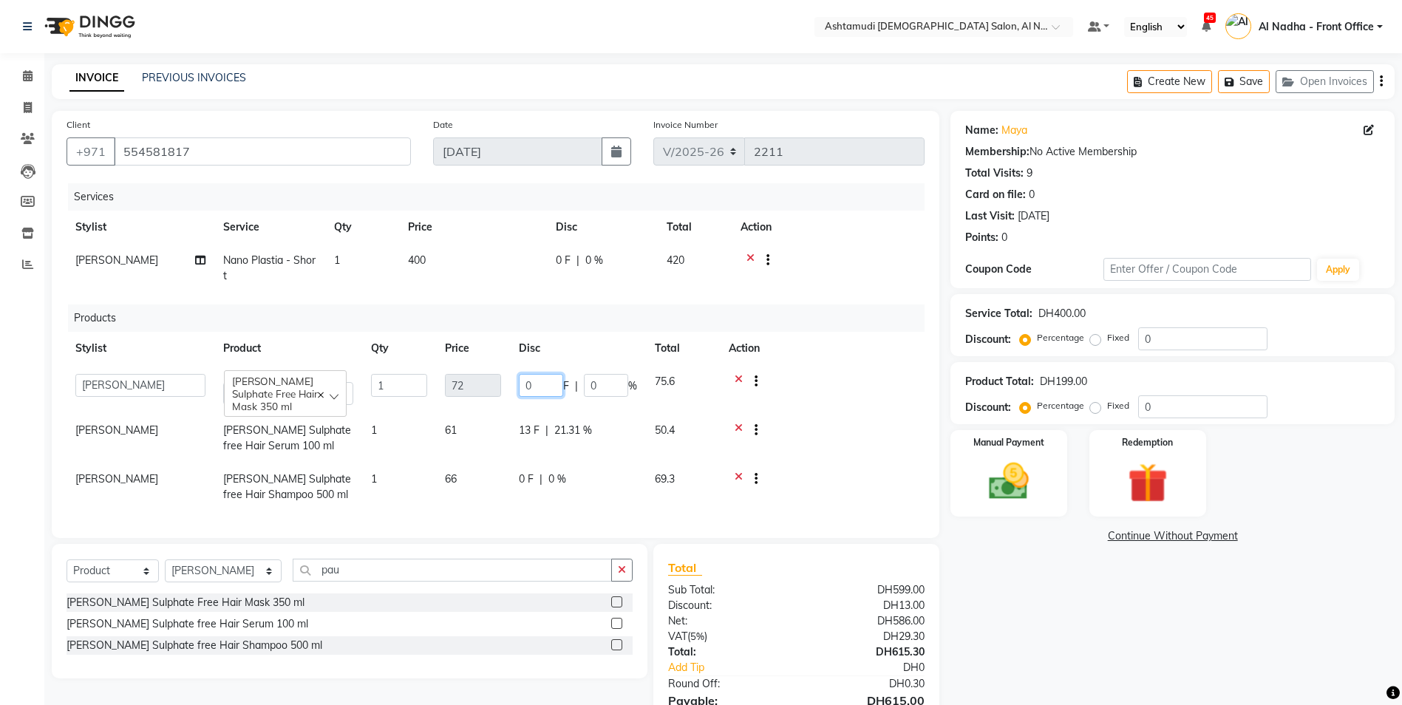
click at [536, 382] on input "0" at bounding box center [541, 385] width 44 height 23
type input "13"
click at [534, 476] on div "0 F | 0 %" at bounding box center [578, 480] width 118 height 16
select select "59093"
click at [537, 480] on input "0" at bounding box center [541, 483] width 44 height 23
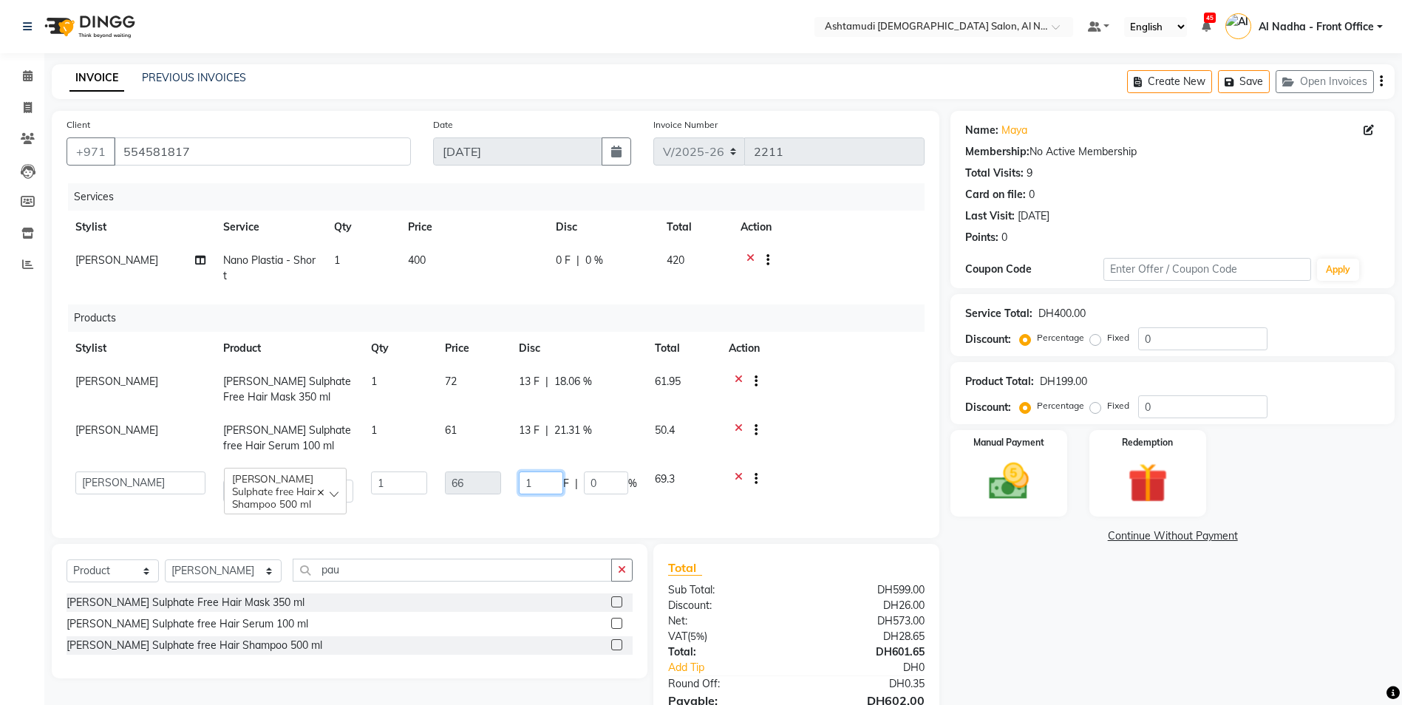
type input "13"
click at [1145, 670] on div "Name: Maya Membership: No Active Membership Total Visits: 9 Card on file: 0 Las…" at bounding box center [1178, 428] width 455 height 635
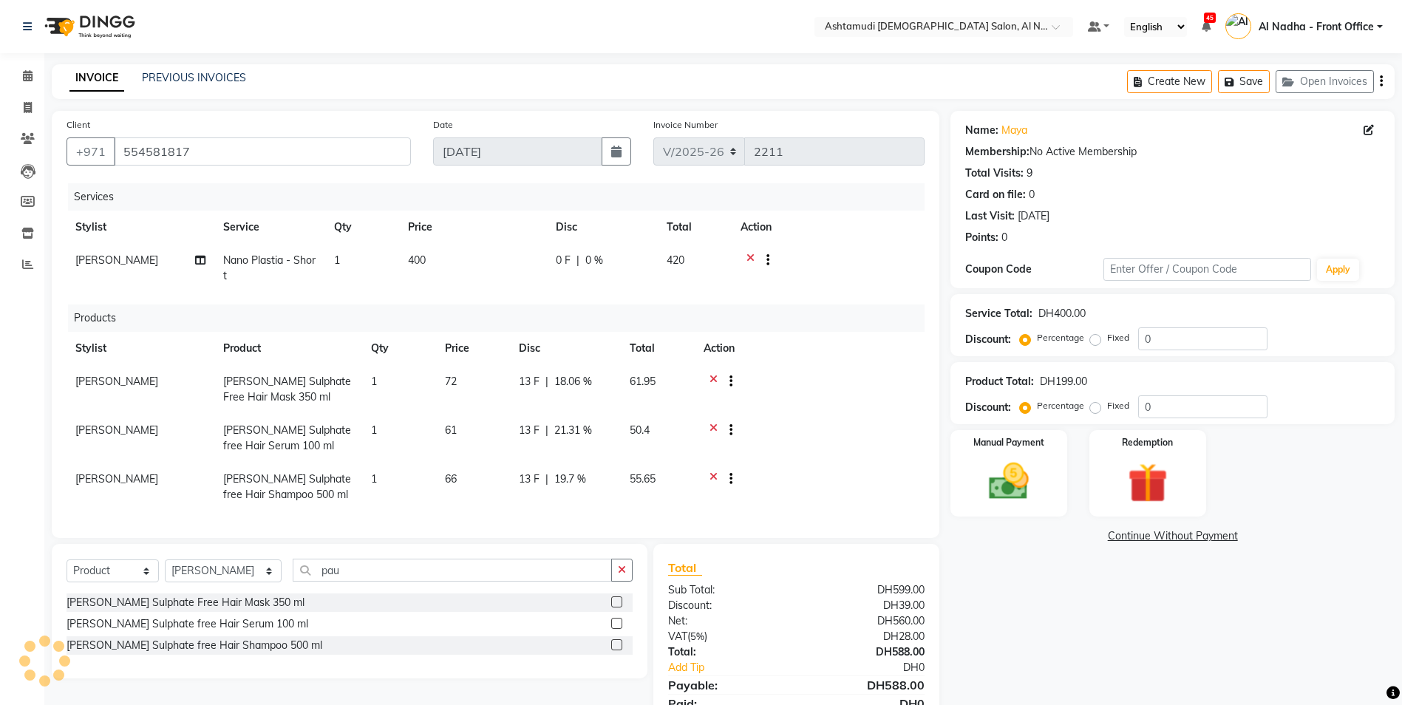
scroll to position [74, 0]
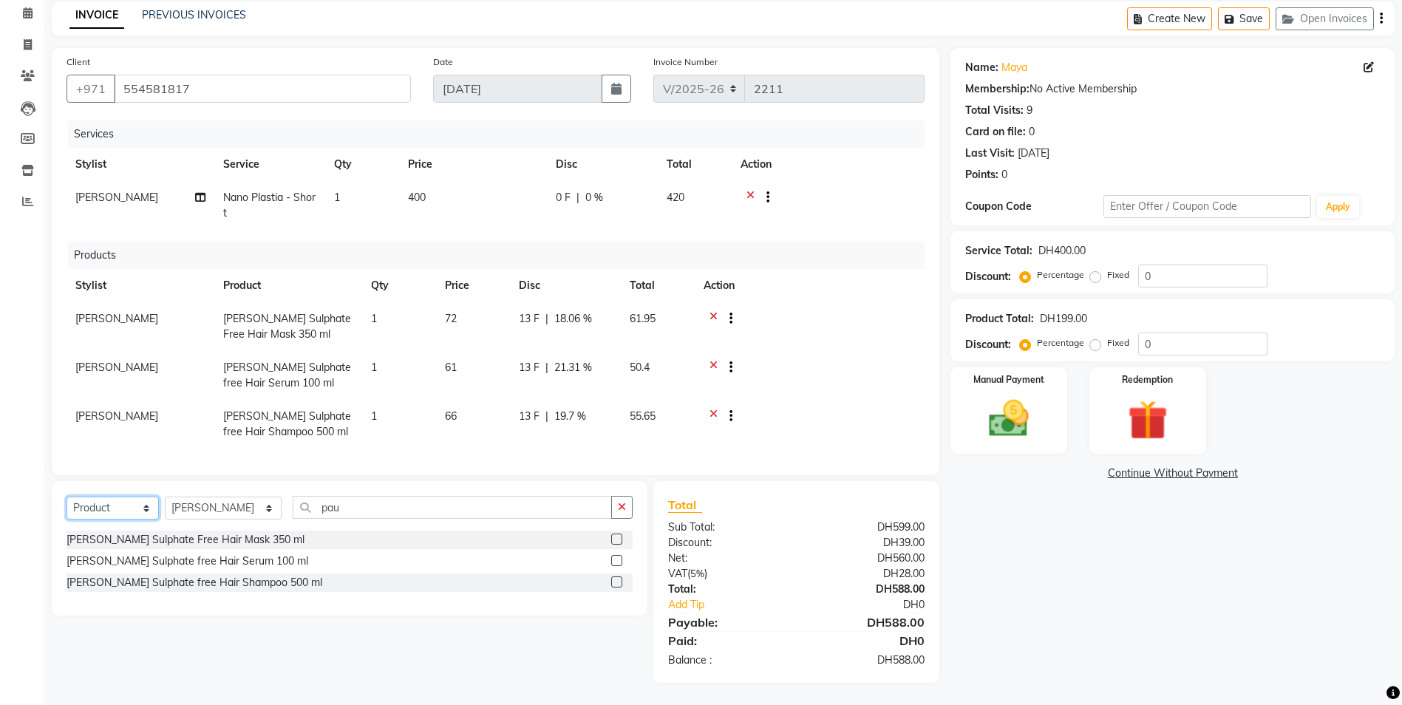
click at [147, 506] on select "Select Service Product Membership Package Voucher Prepaid Gift Card" at bounding box center [113, 508] width 92 height 23
select select "package"
click at [67, 497] on select "Select Service Product Membership Package Voucher Prepaid Gift Card" at bounding box center [113, 508] width 92 height 23
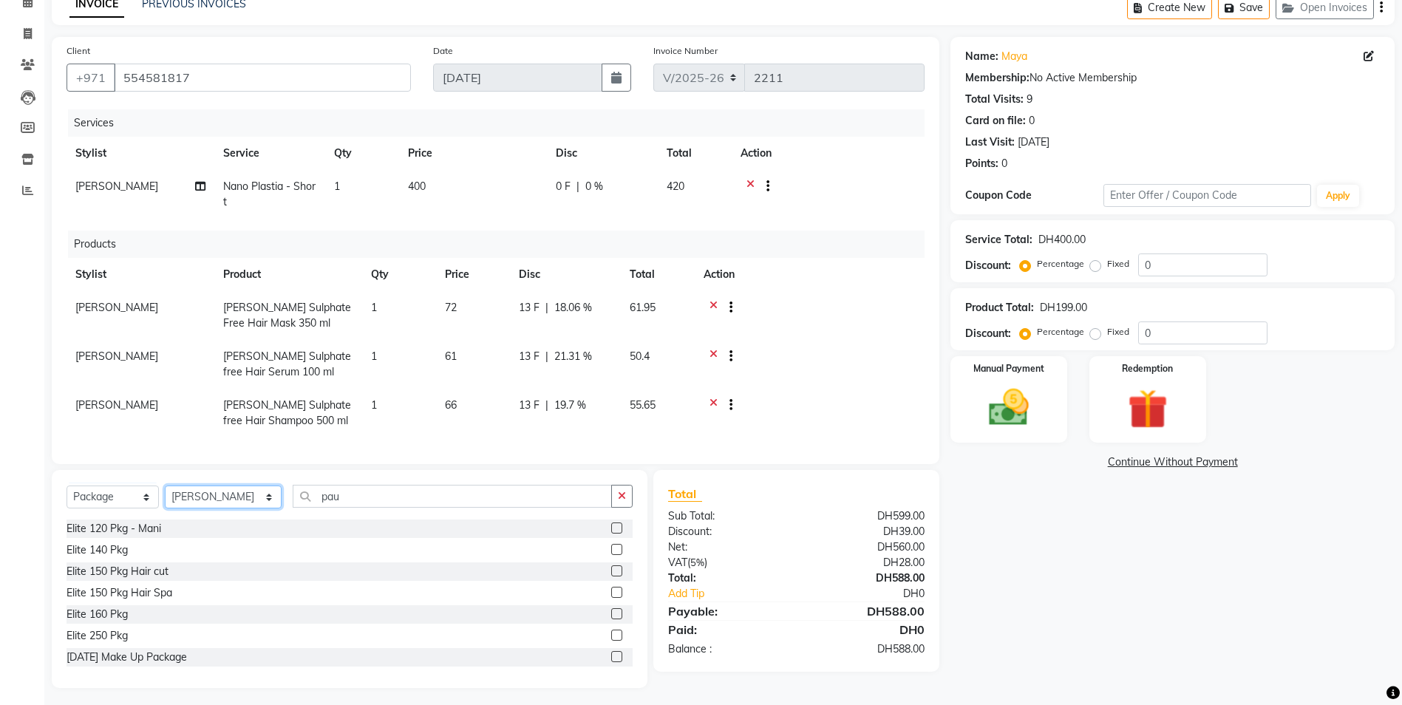
click at [249, 509] on select "Select Stylist Al Nadha - Front Office Archana Medonneiteu Tero [PERSON_NAME] […" at bounding box center [223, 497] width 117 height 23
select select "59177"
click at [165, 497] on select "Select Stylist Al Nadha - Front Office Archana Medonneiteu Tero [PERSON_NAME] […" at bounding box center [223, 497] width 117 height 23
click at [352, 508] on input "pau" at bounding box center [452, 496] width 319 height 23
type input "p"
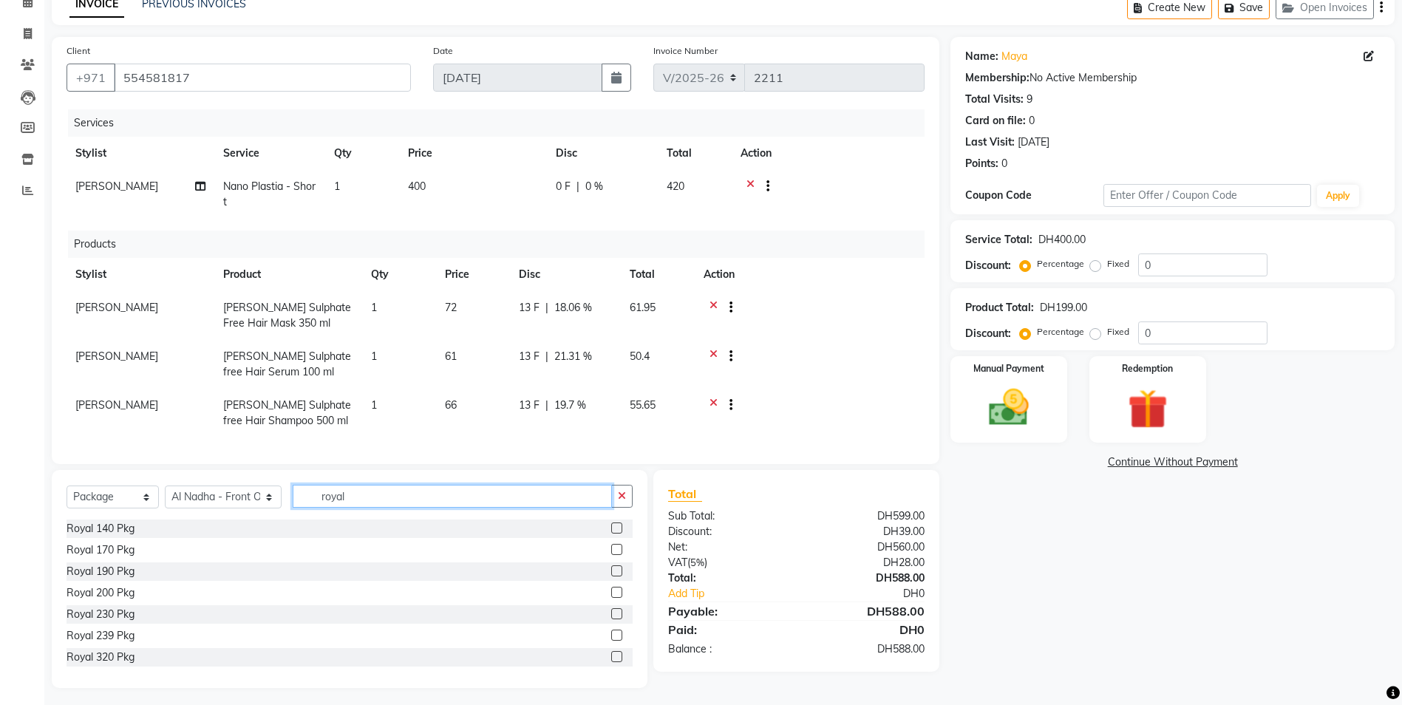
type input "royal"
click at [611, 555] on label at bounding box center [616, 549] width 11 height 11
click at [611, 555] on input "checkbox" at bounding box center [616, 551] width 10 height 10
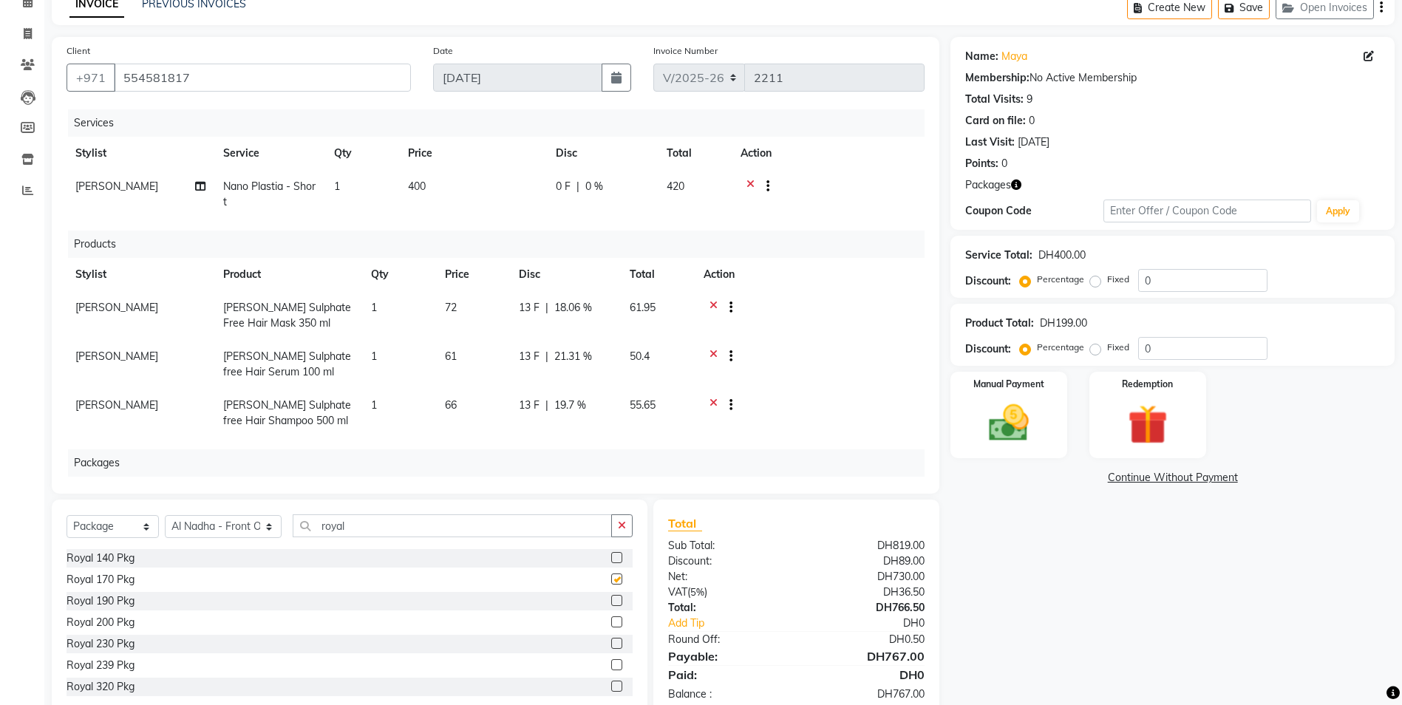
checkbox input "false"
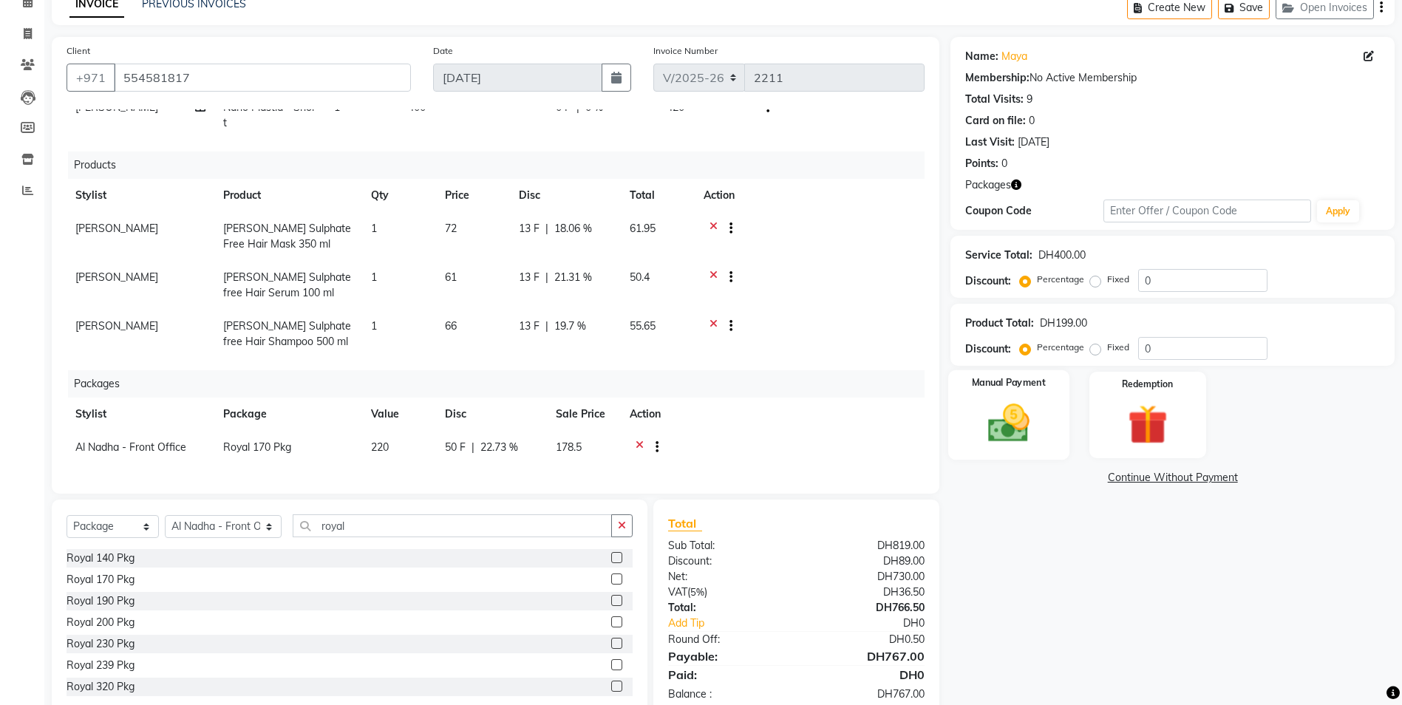
click at [1006, 427] on img at bounding box center [1009, 423] width 68 height 48
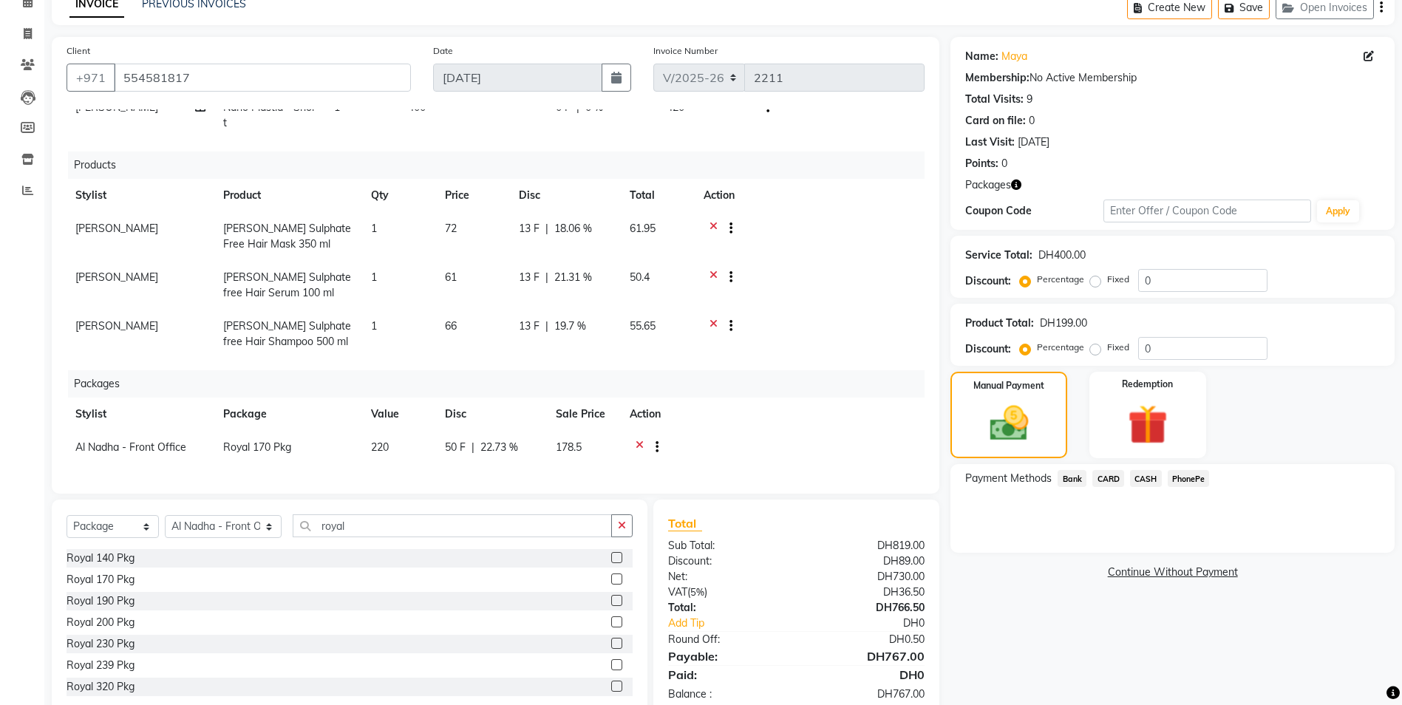
click at [1107, 475] on span "CARD" at bounding box center [1109, 478] width 32 height 17
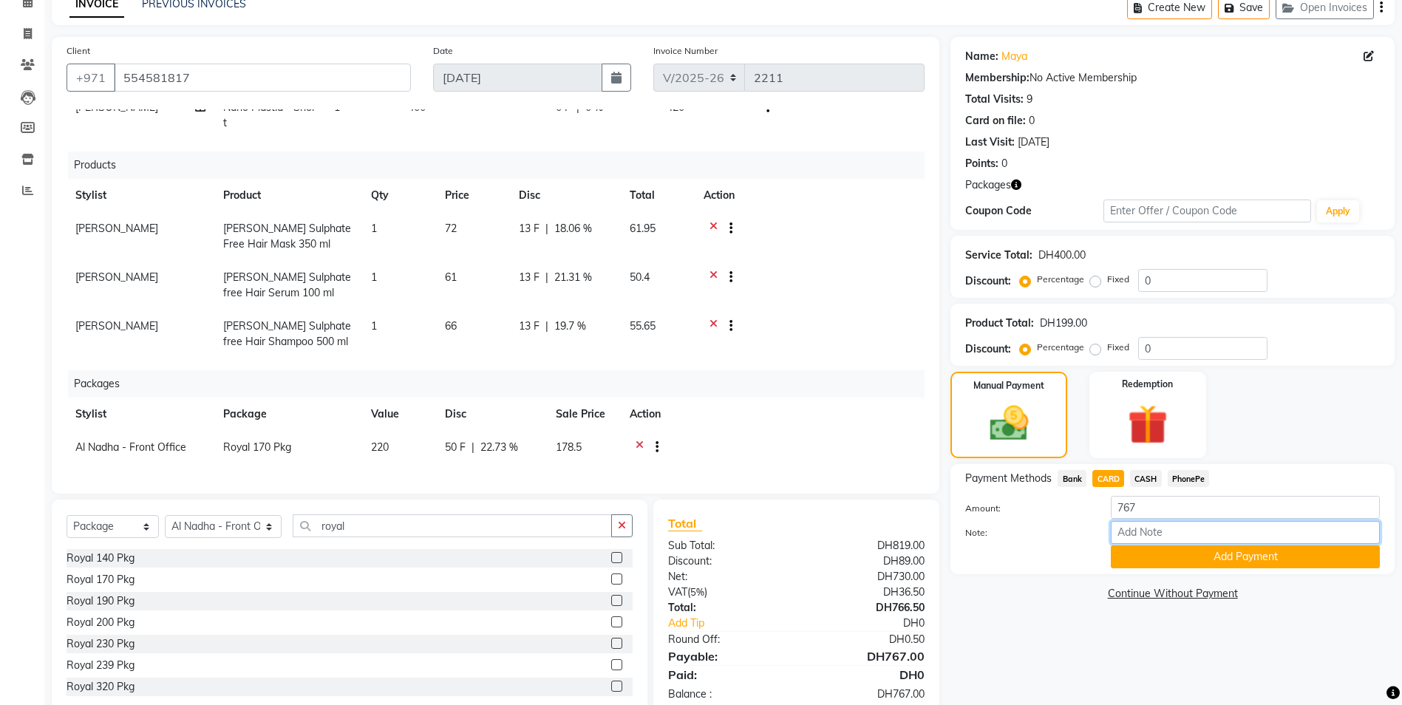
click at [1136, 534] on input "Note:" at bounding box center [1245, 532] width 269 height 23
type input "ROSE"
click at [1160, 562] on button "Add Payment" at bounding box center [1245, 557] width 269 height 23
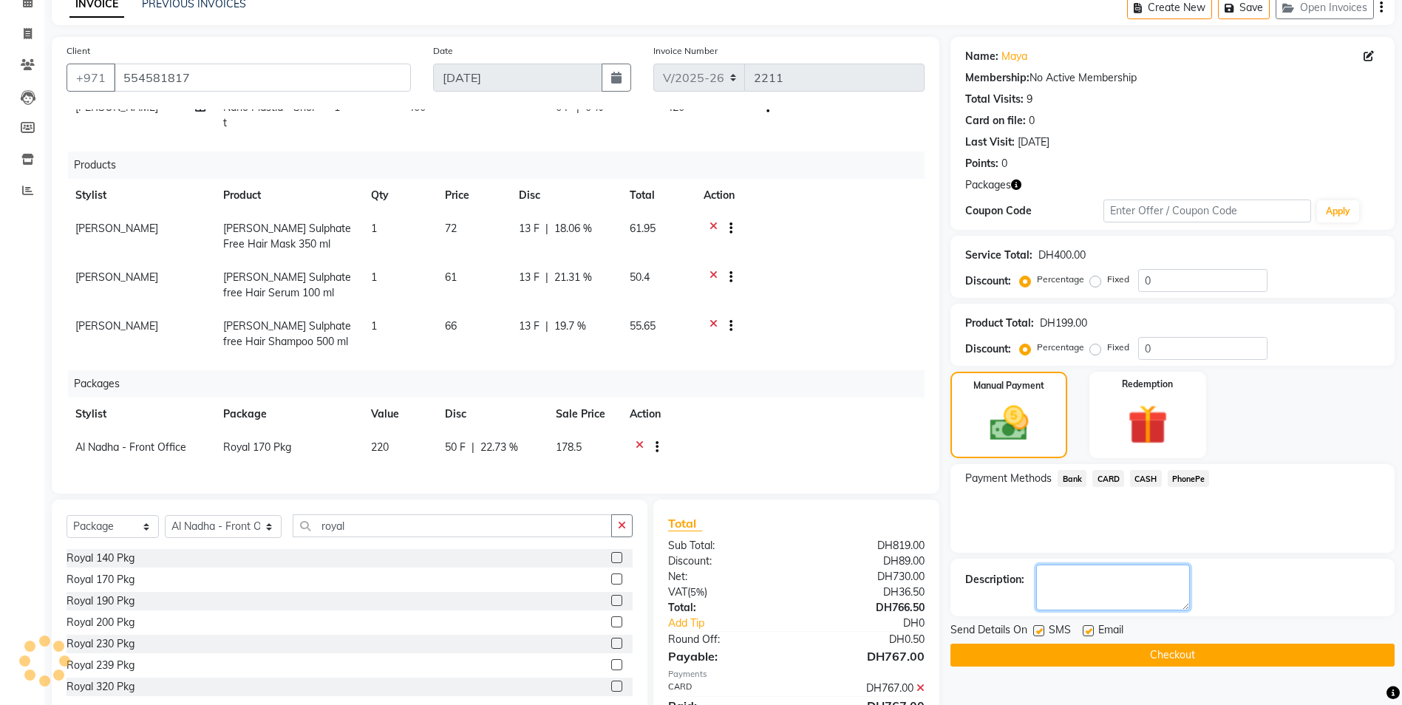
click at [1124, 594] on textarea at bounding box center [1113, 588] width 154 height 46
type textarea "8711"
click at [1099, 651] on button "Checkout" at bounding box center [1173, 655] width 444 height 23
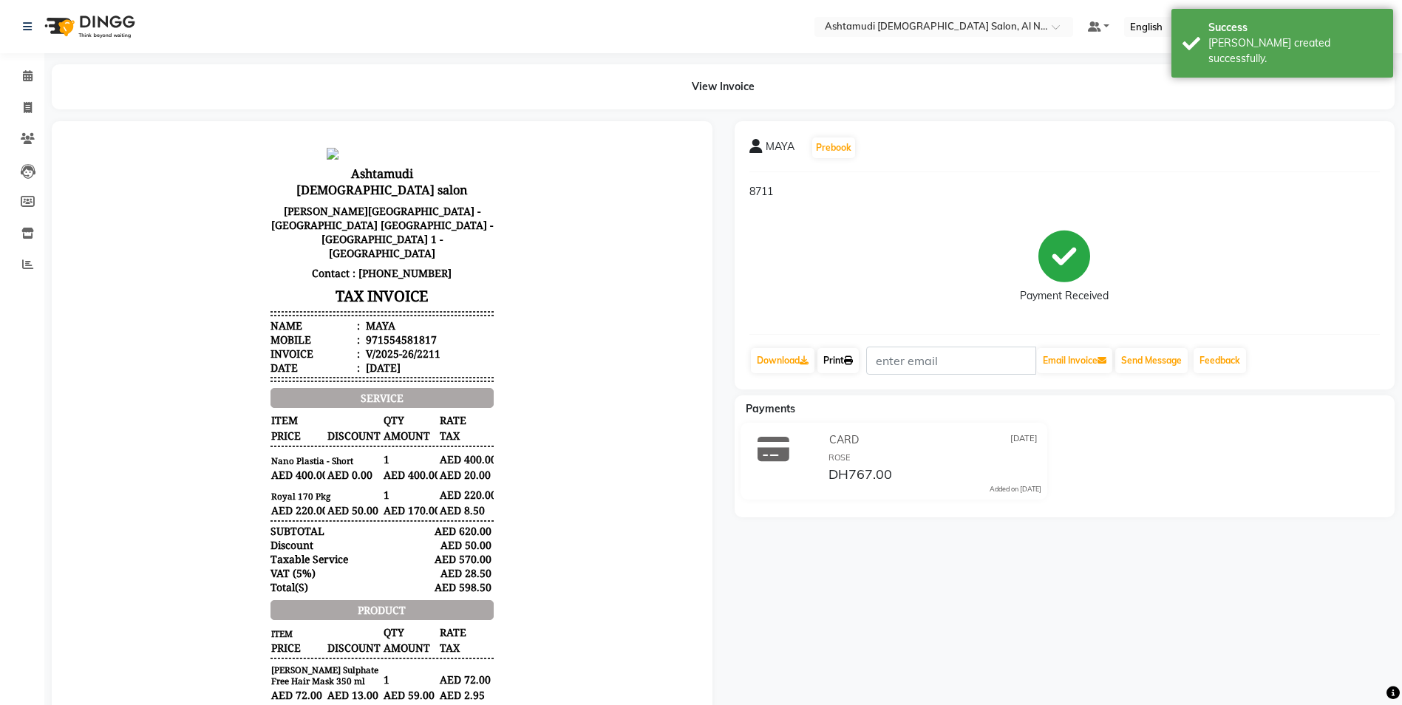
click at [843, 356] on link "Print" at bounding box center [838, 360] width 41 height 25
